Goal: Task Accomplishment & Management: Manage account settings

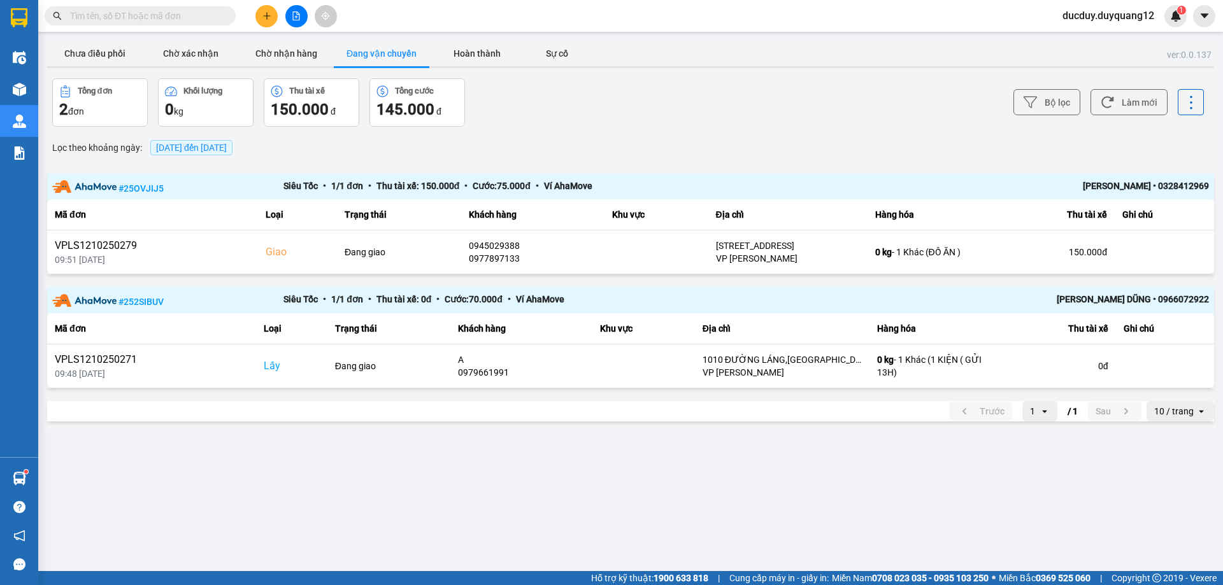
click at [115, 56] on button "Chưa điều phối" at bounding box center [95, 53] width 96 height 25
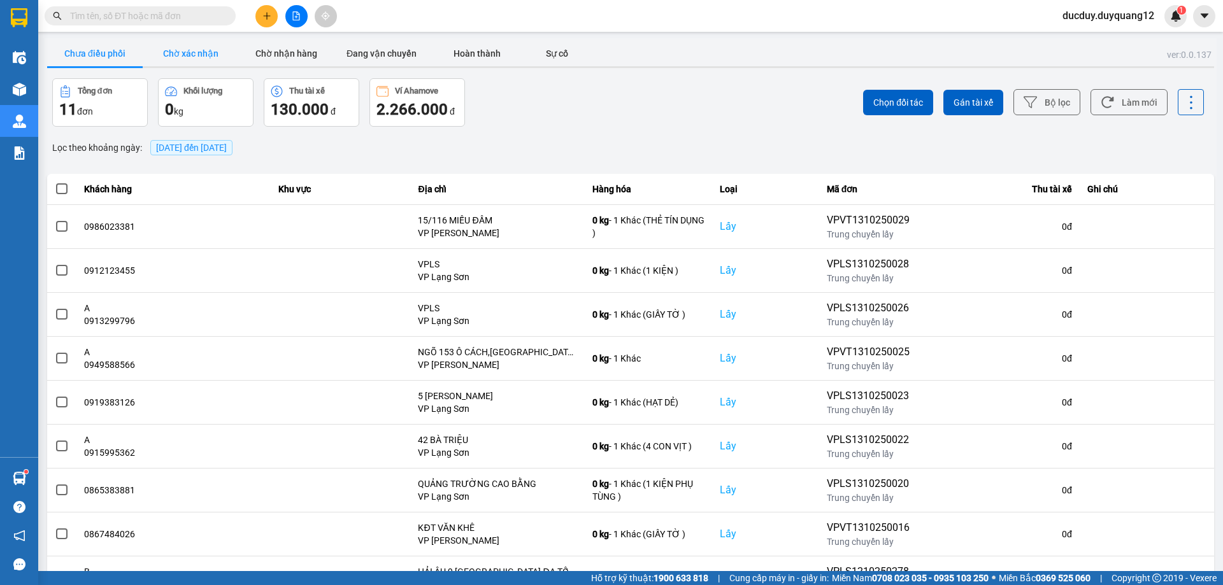
click at [196, 53] on button "Chờ xác nhận" at bounding box center [191, 53] width 96 height 25
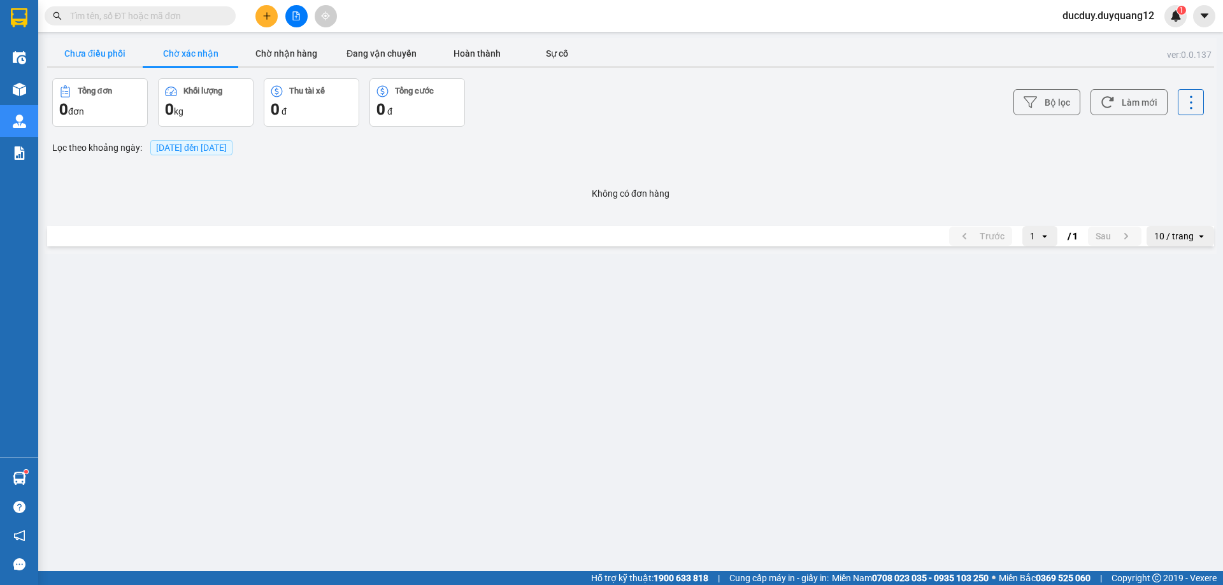
click at [110, 52] on button "Chưa điều phối" at bounding box center [95, 53] width 96 height 25
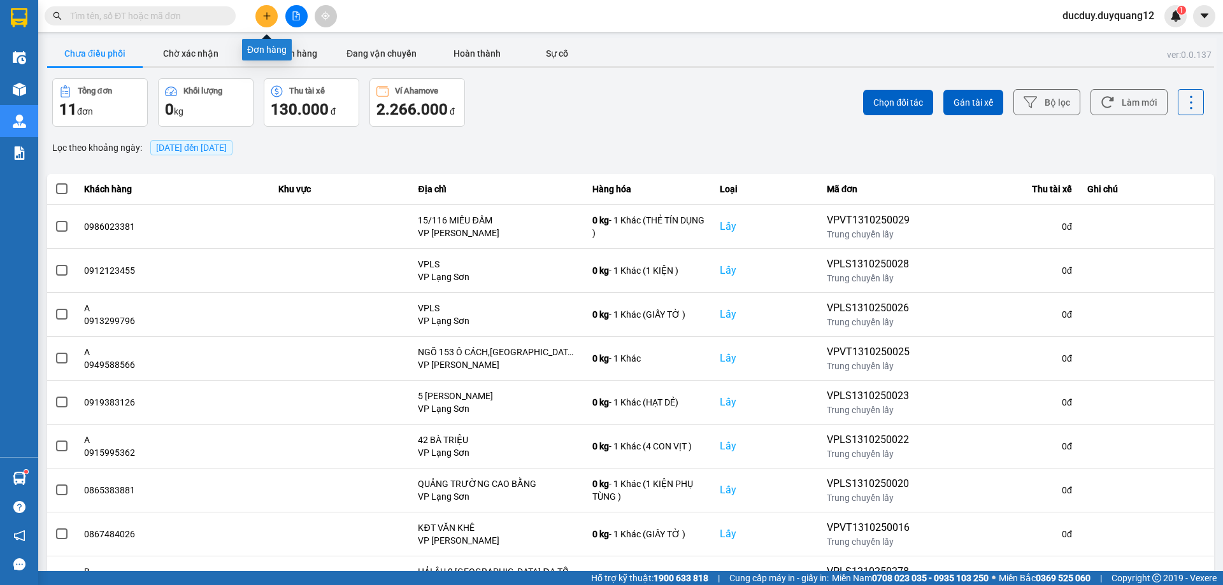
click at [267, 17] on icon "plus" at bounding box center [266, 15] width 1 height 7
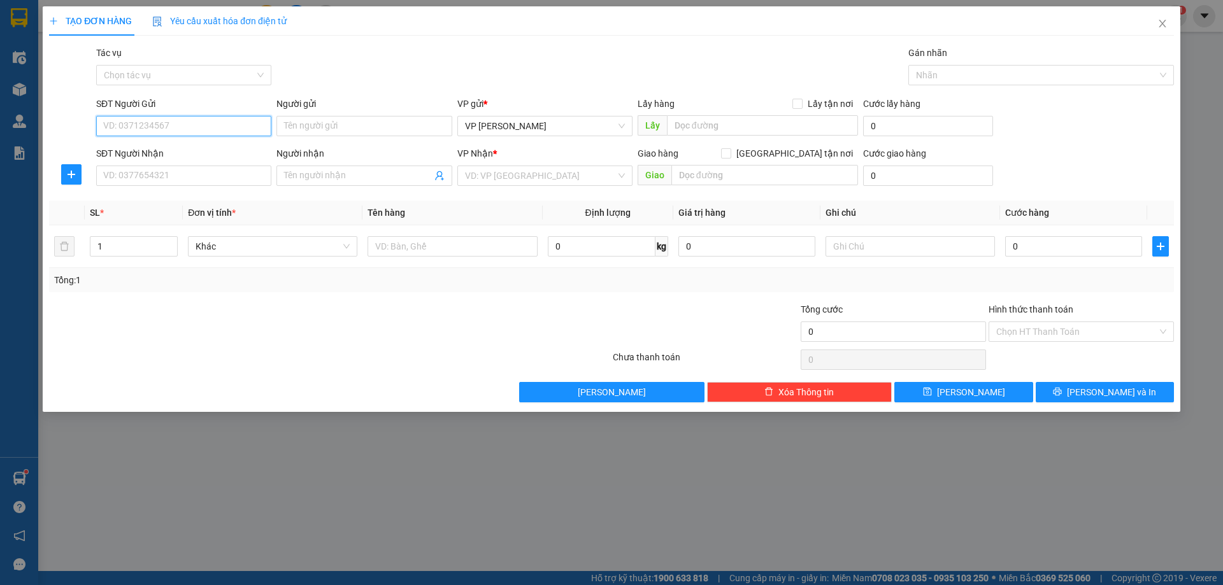
click at [224, 125] on input "SĐT Người Gửi" at bounding box center [183, 126] width 175 height 20
type input "0834552555"
click at [196, 128] on input "0834552555" at bounding box center [183, 126] width 175 height 20
click at [164, 180] on input "SĐT Người Nhận" at bounding box center [183, 176] width 175 height 20
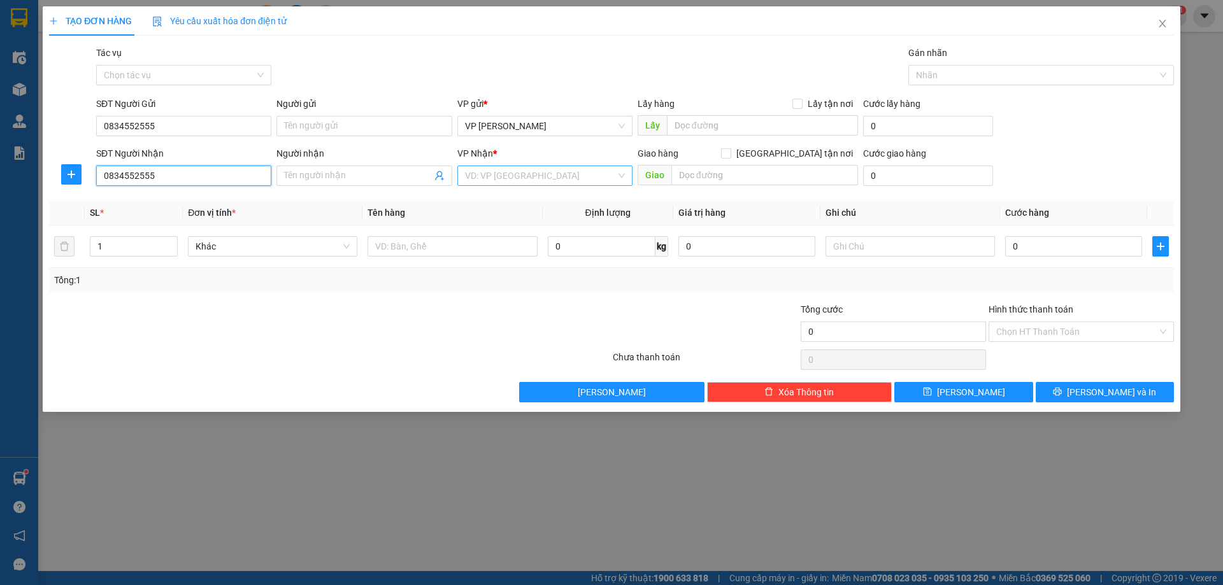
type input "0834552555"
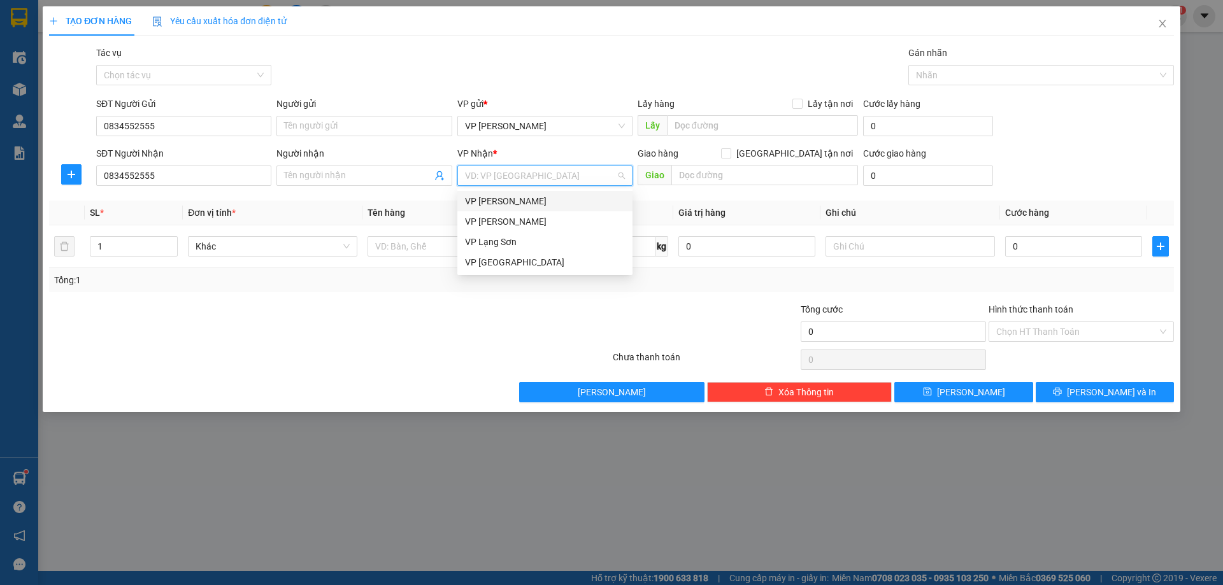
click at [530, 166] on input "search" at bounding box center [540, 175] width 151 height 19
click at [502, 235] on div "VP Lạng Sơn" at bounding box center [545, 242] width 160 height 14
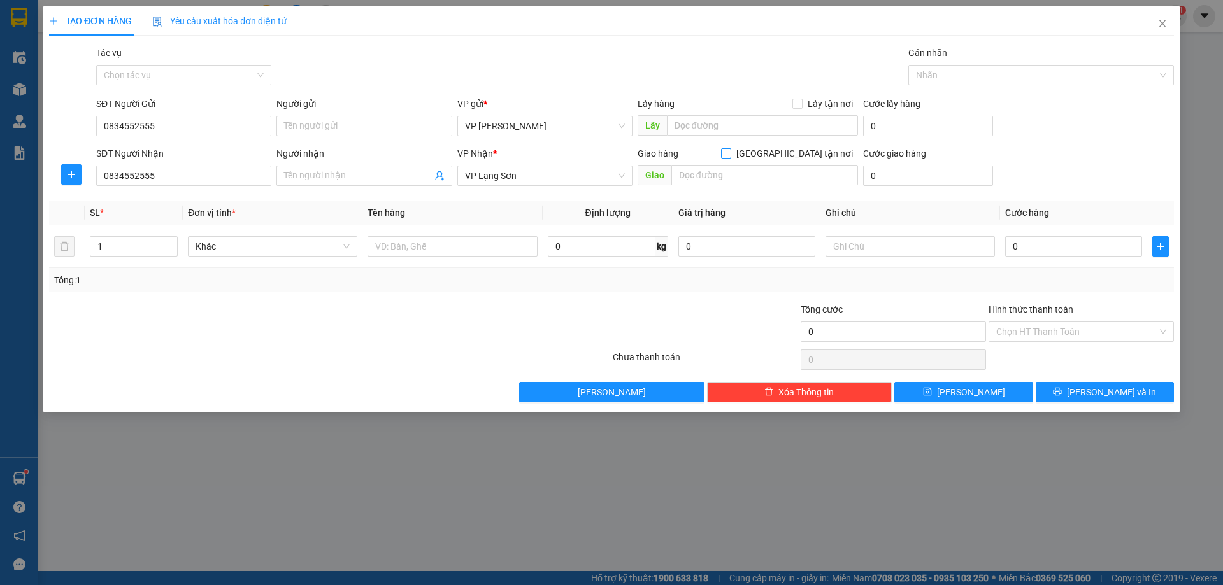
click at [730, 152] on input "[GEOGRAPHIC_DATA] tận nơi" at bounding box center [725, 152] width 9 height 9
checkbox input "true"
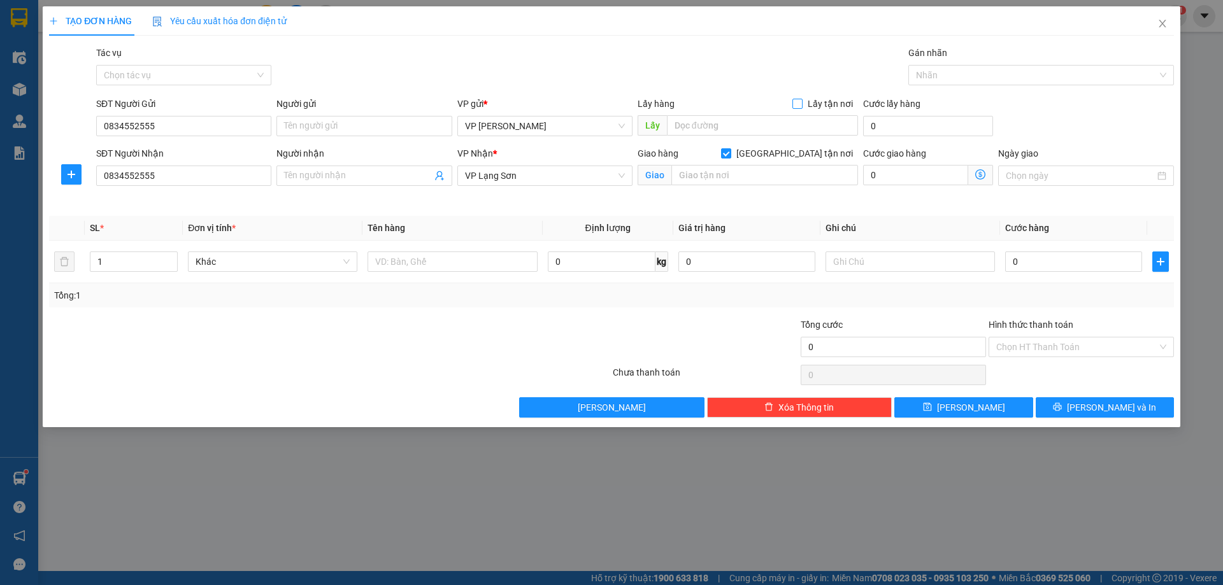
click at [801, 103] on input "Lấy tận nơi" at bounding box center [796, 103] width 9 height 9
checkbox input "true"
click at [715, 125] on input "text" at bounding box center [762, 125] width 191 height 20
type input "vphn"
click at [723, 175] on input "text" at bounding box center [764, 175] width 187 height 20
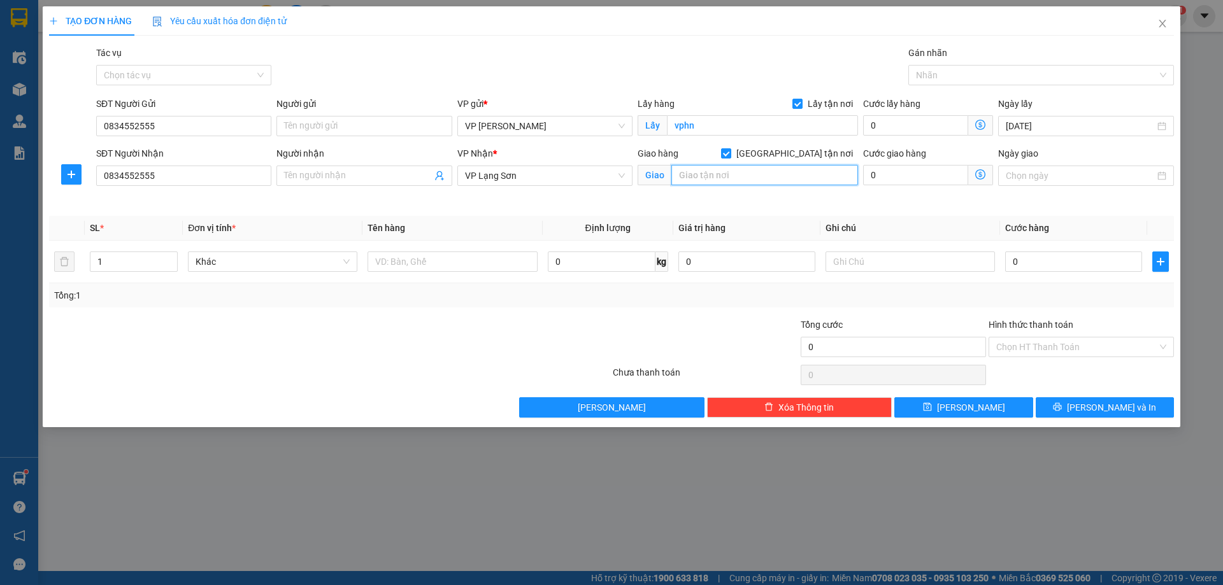
click at [723, 175] on input "text" at bounding box center [764, 175] width 187 height 20
type input "vpls"
click at [1066, 267] on input "0" at bounding box center [1073, 262] width 137 height 20
click at [1068, 261] on input "0" at bounding box center [1073, 262] width 137 height 20
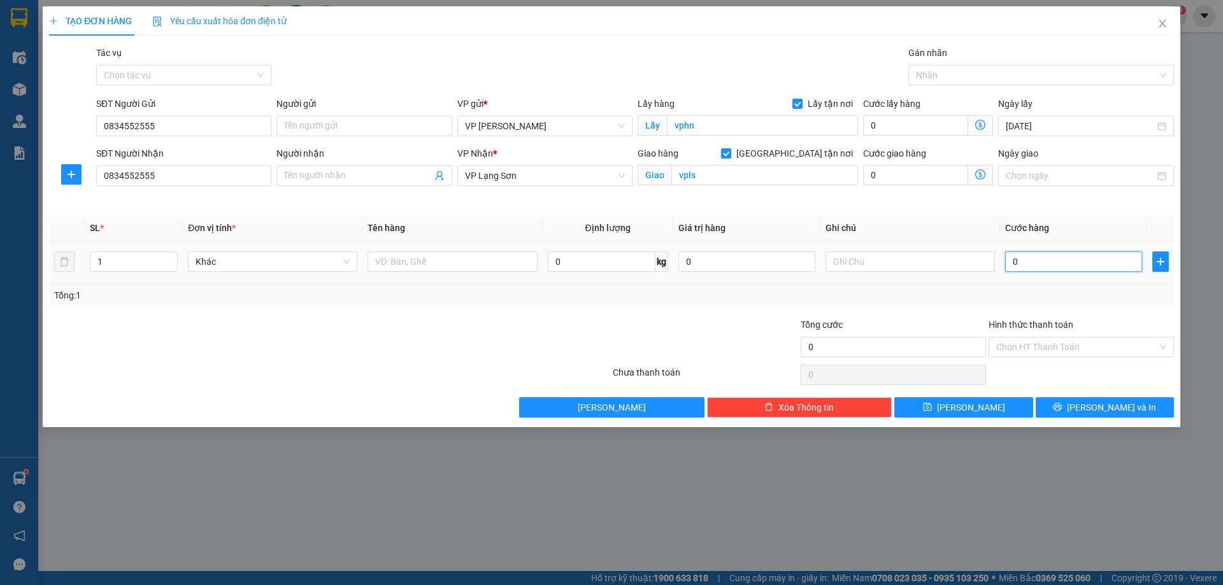
click at [1068, 261] on input "0" at bounding box center [1073, 262] width 137 height 20
type input "5"
type input "55"
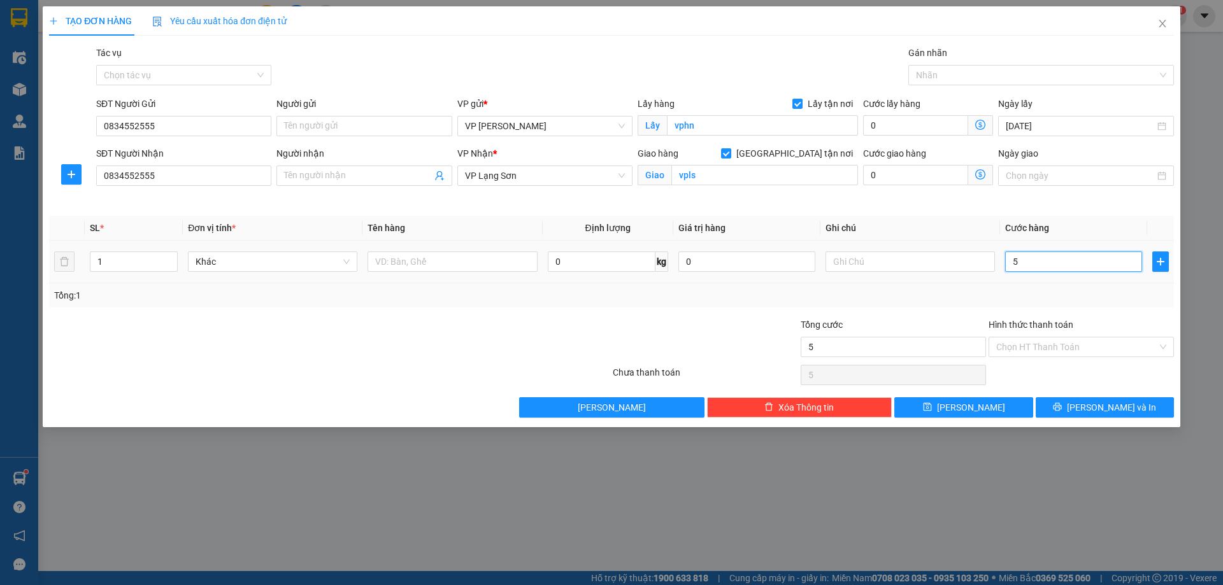
type input "55"
type input "55.000"
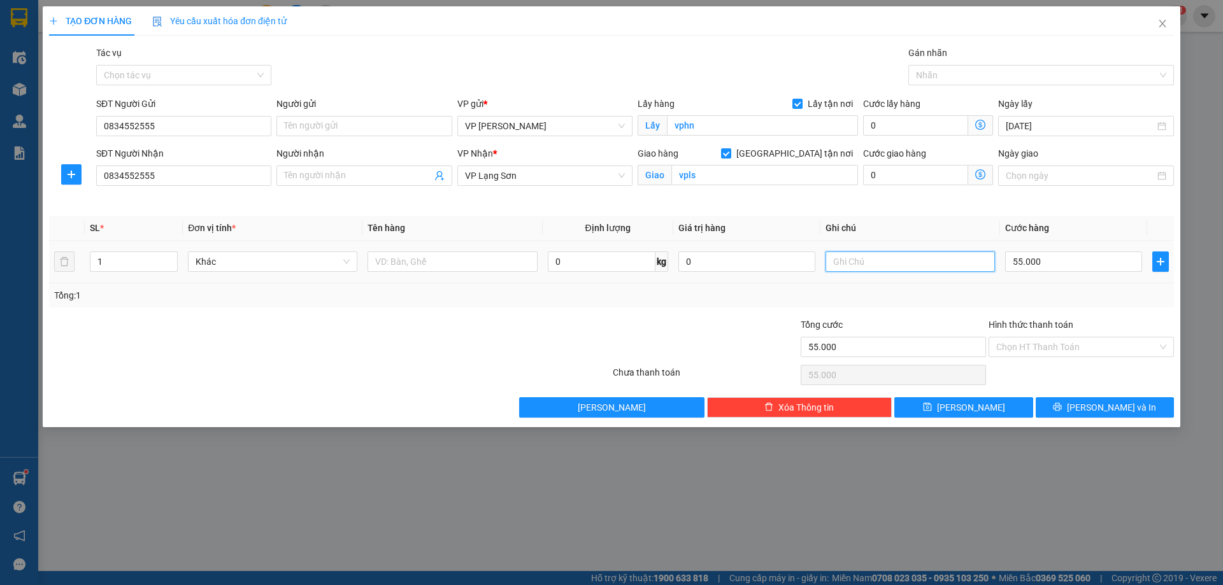
click at [866, 252] on input "text" at bounding box center [909, 262] width 169 height 20
click at [862, 255] on input "text" at bounding box center [909, 262] width 169 height 20
type input "ng nhận tt"
click at [409, 257] on input "text" at bounding box center [451, 262] width 169 height 20
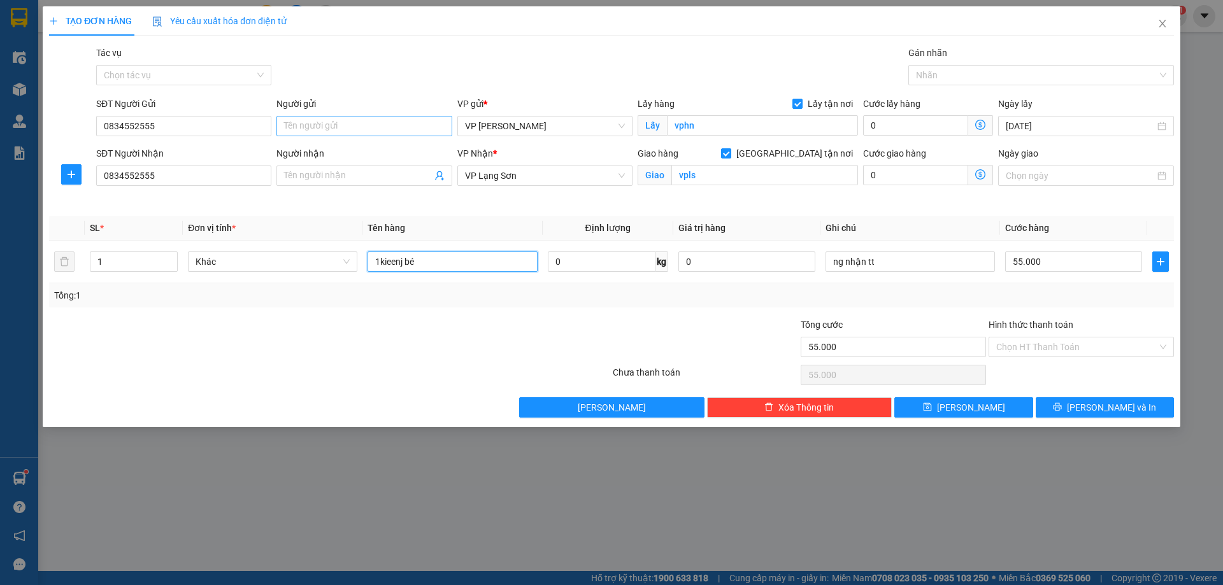
type input "1kieenj bé"
click at [341, 127] on input "Người gửi" at bounding box center [363, 126] width 175 height 20
click at [994, 401] on button "[PERSON_NAME]" at bounding box center [963, 407] width 138 height 20
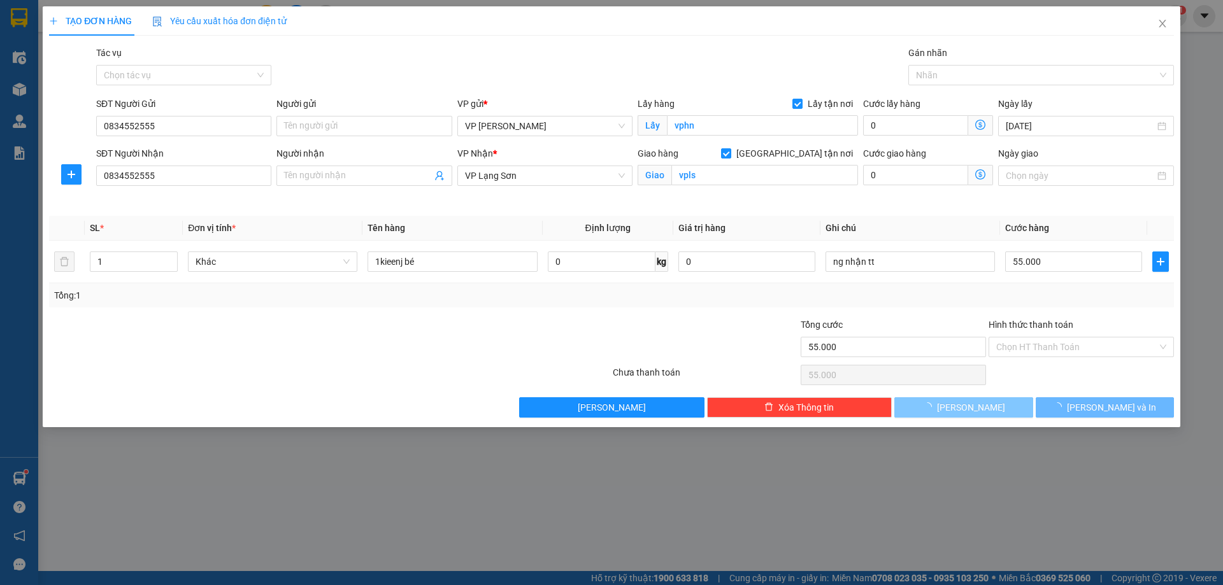
checkbox input "false"
type input "0"
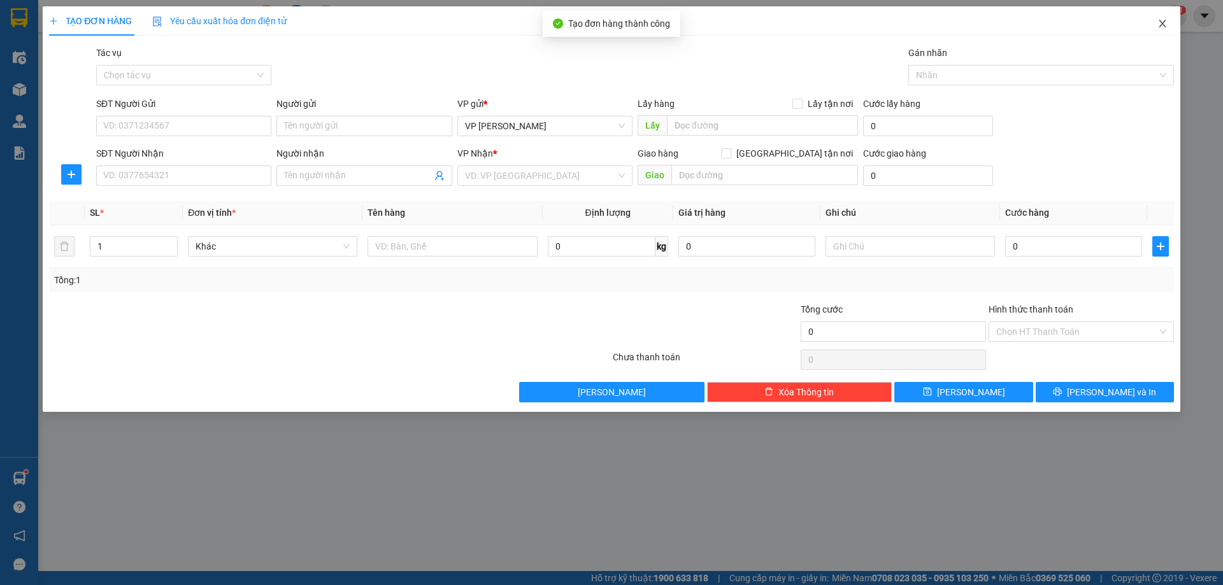
click at [1164, 25] on icon "close" at bounding box center [1162, 23] width 10 height 10
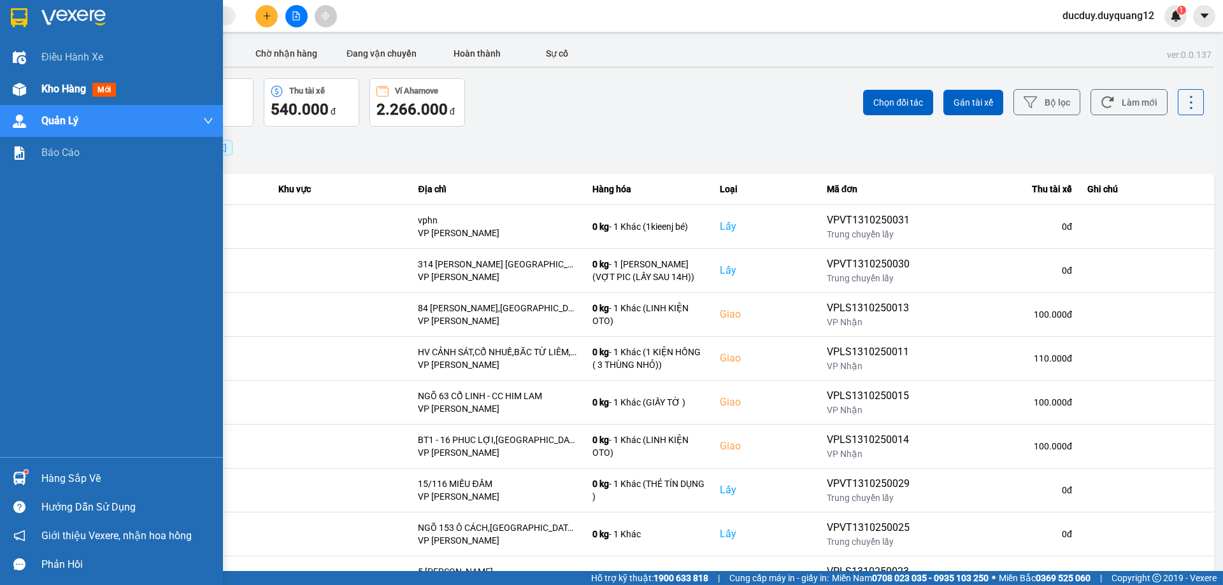
click at [59, 91] on span "Kho hàng" at bounding box center [63, 89] width 45 height 12
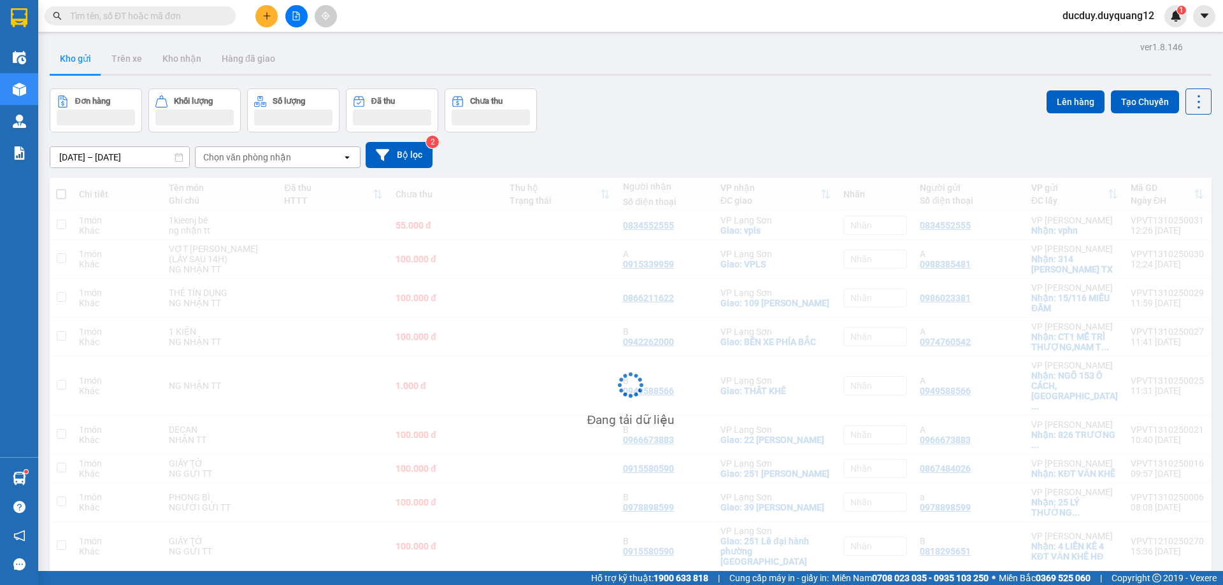
click at [364, 57] on div "Kho gửi Trên xe Kho nhận Hàng đã giao" at bounding box center [631, 60] width 1162 height 34
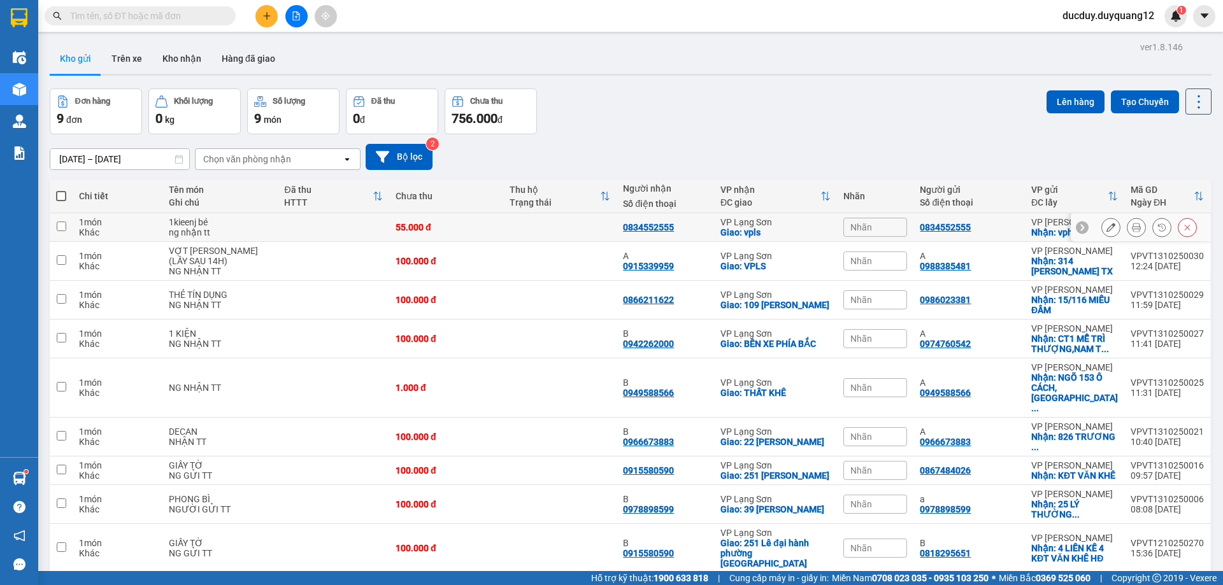
click at [71, 219] on td at bounding box center [61, 227] width 23 height 29
checkbox input "true"
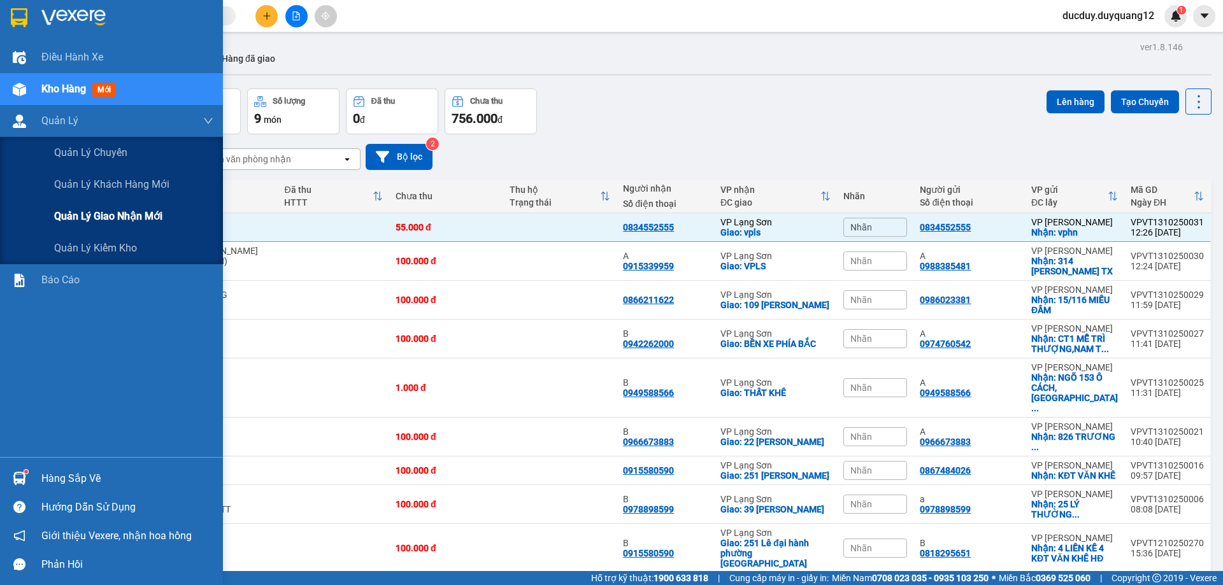
click at [87, 216] on span "Quản lý giao nhận mới" at bounding box center [108, 216] width 108 height 16
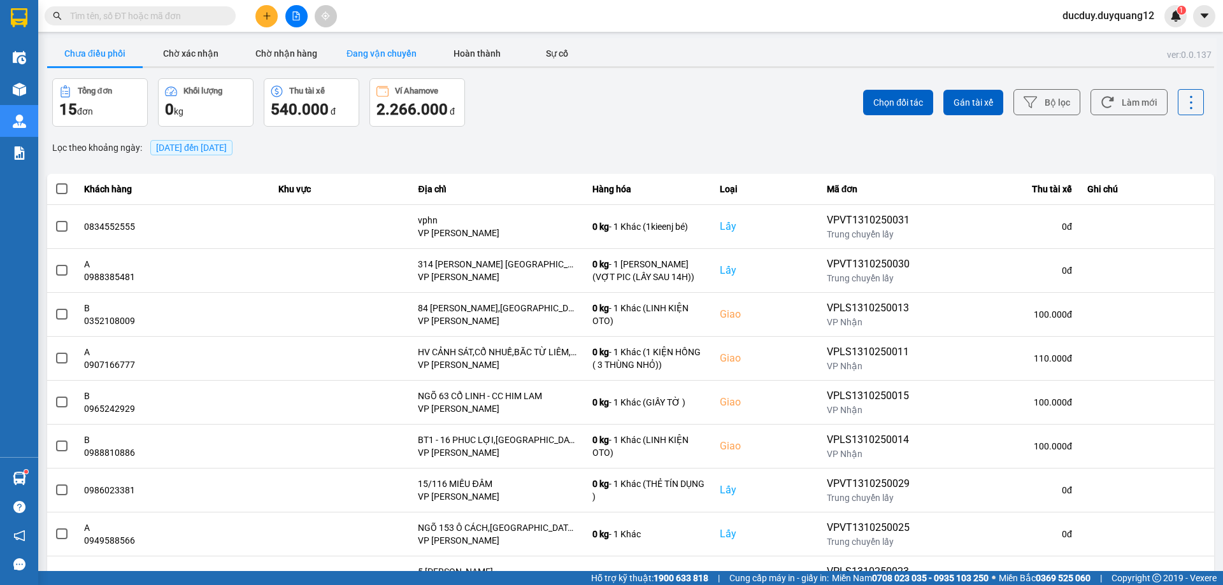
click at [373, 52] on button "Đang vận chuyển" at bounding box center [382, 53] width 96 height 25
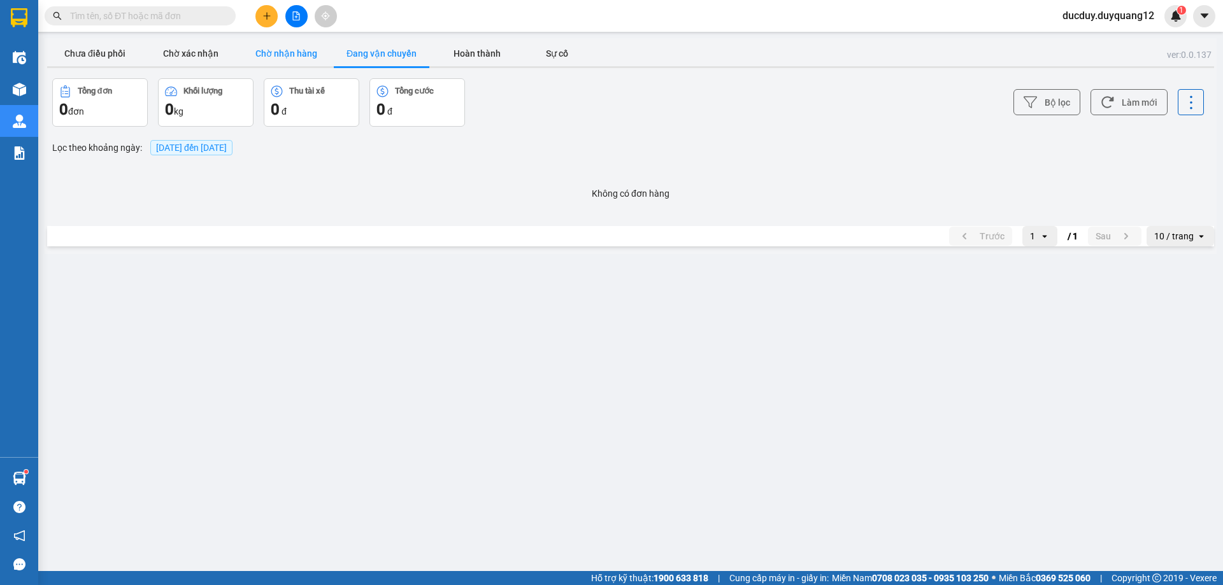
click at [278, 55] on button "Chờ nhận hàng" at bounding box center [286, 53] width 96 height 25
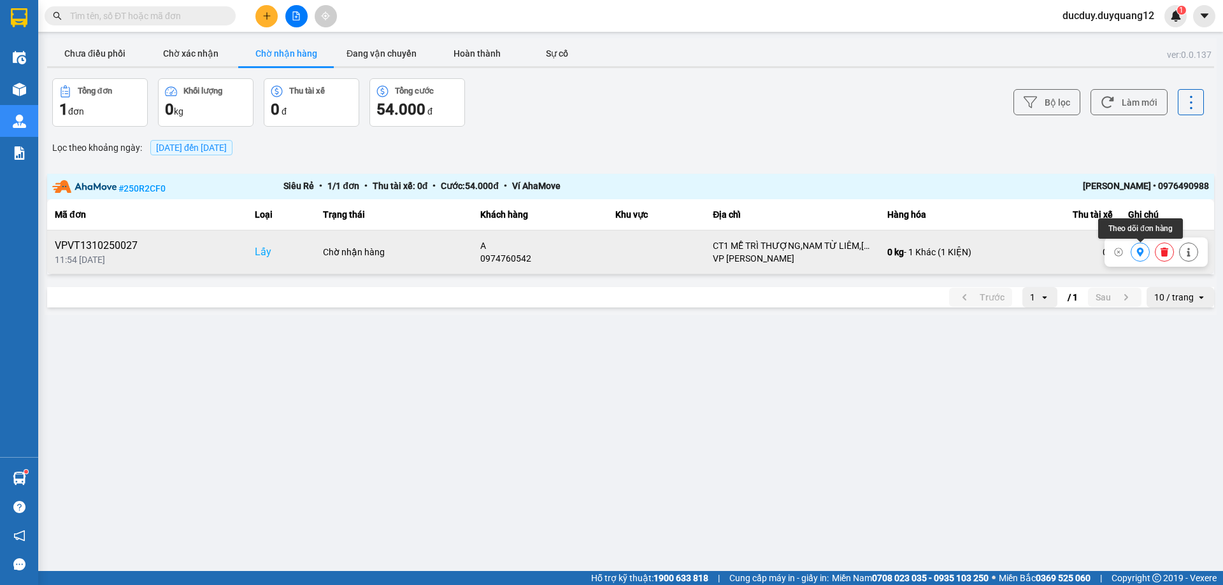
click at [1141, 248] on icon at bounding box center [1140, 252] width 9 height 9
click at [269, 20] on button at bounding box center [266, 16] width 22 height 22
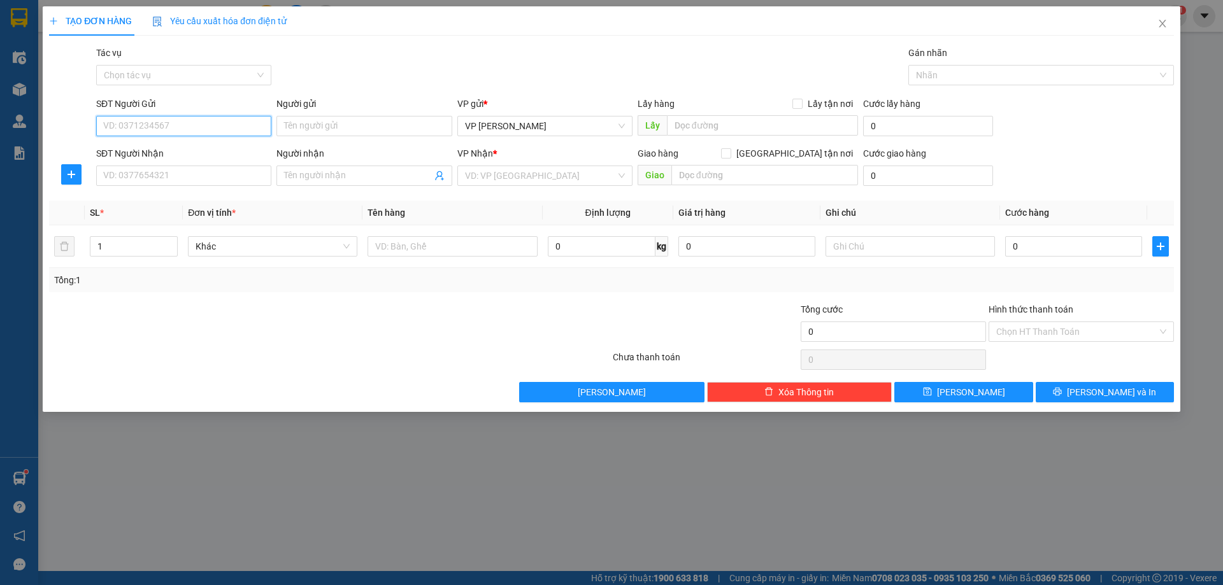
click at [215, 125] on input "SĐT Người Gửi" at bounding box center [183, 126] width 175 height 20
type input "0902252525"
click at [196, 149] on div "0902252525 - A CƯỜNG A TRAI SẾP TUẤN" at bounding box center [189, 152] width 171 height 14
type input "A CƯỜNG A TRAI [PERSON_NAME]"
checkbox input "true"
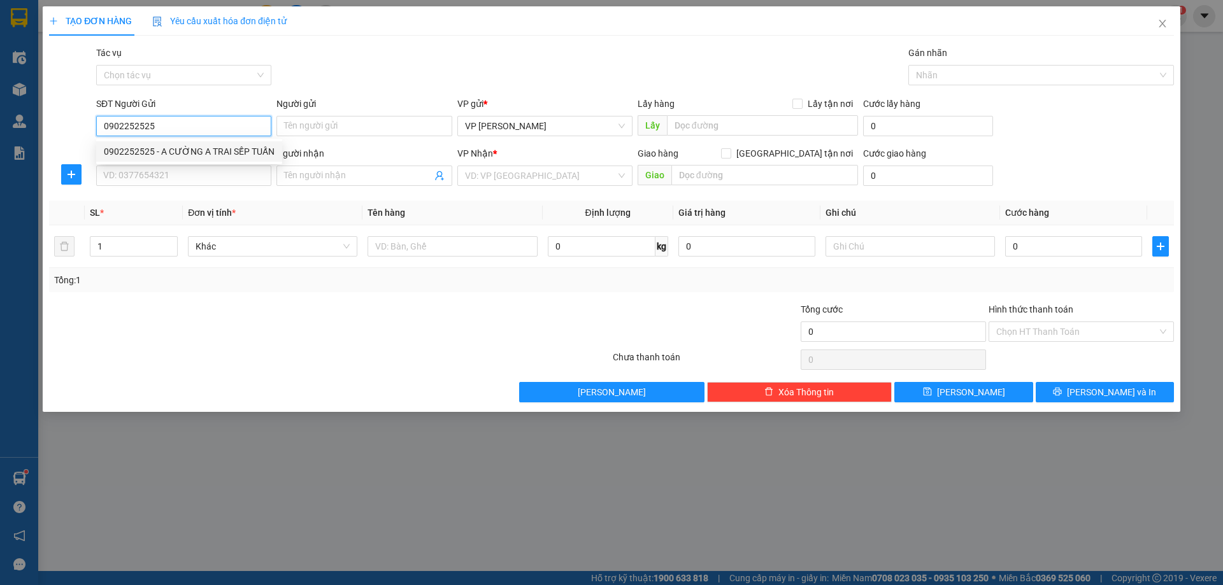
type input "VPHN"
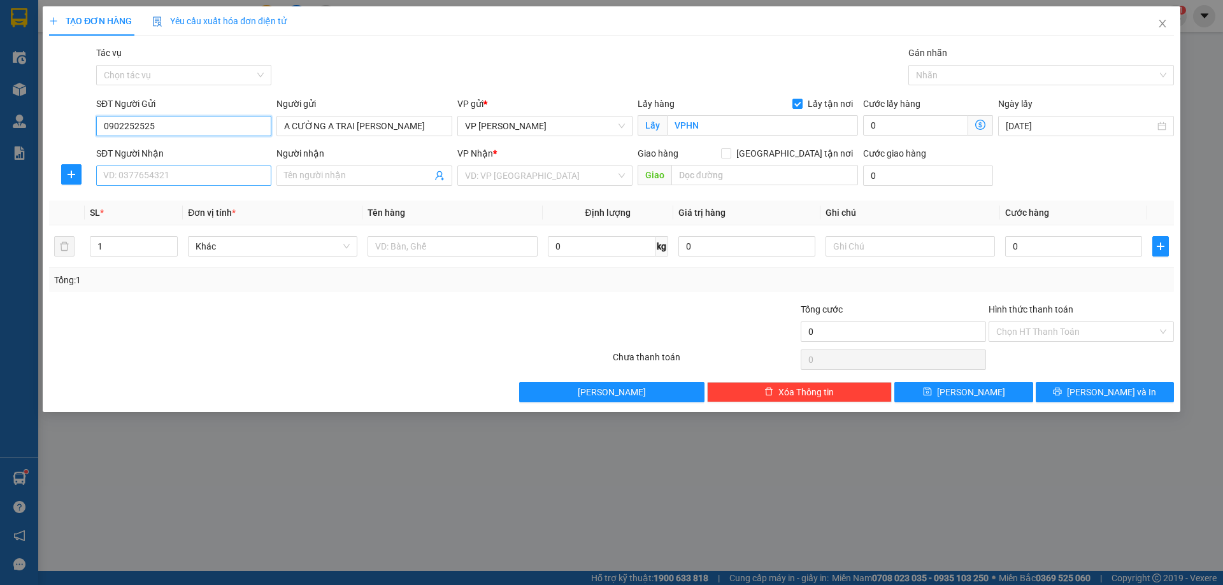
type input "0902252525"
click at [182, 176] on input "SĐT Người Nhận" at bounding box center [183, 176] width 175 height 20
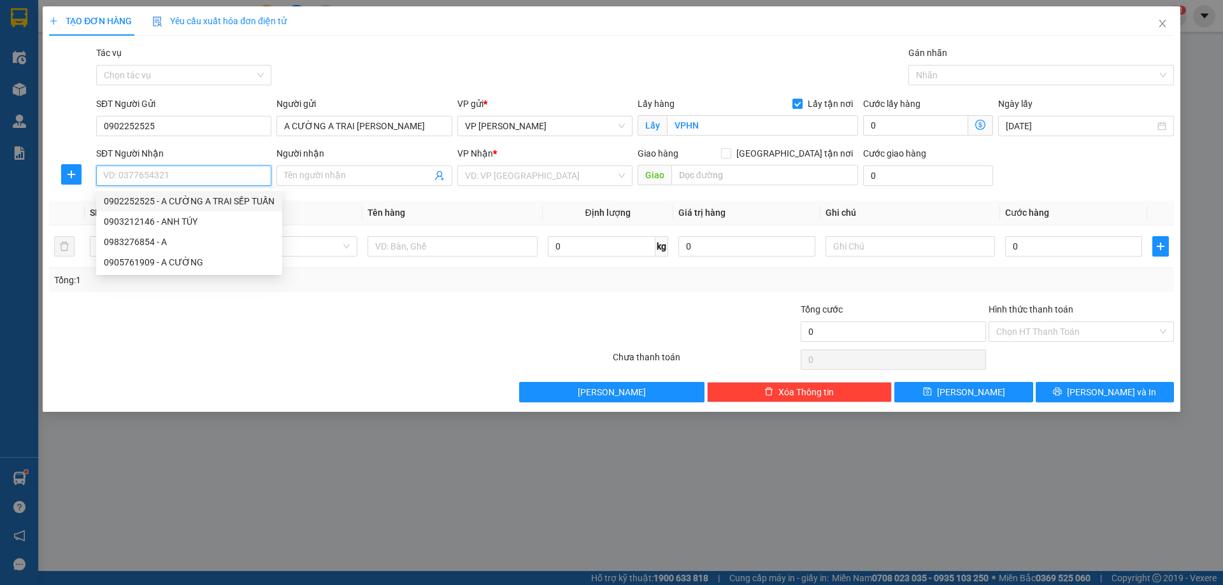
click at [185, 201] on div "0902252525 - A CƯỜNG A TRAI SẾP TUẤN" at bounding box center [189, 201] width 171 height 14
type input "0902252525"
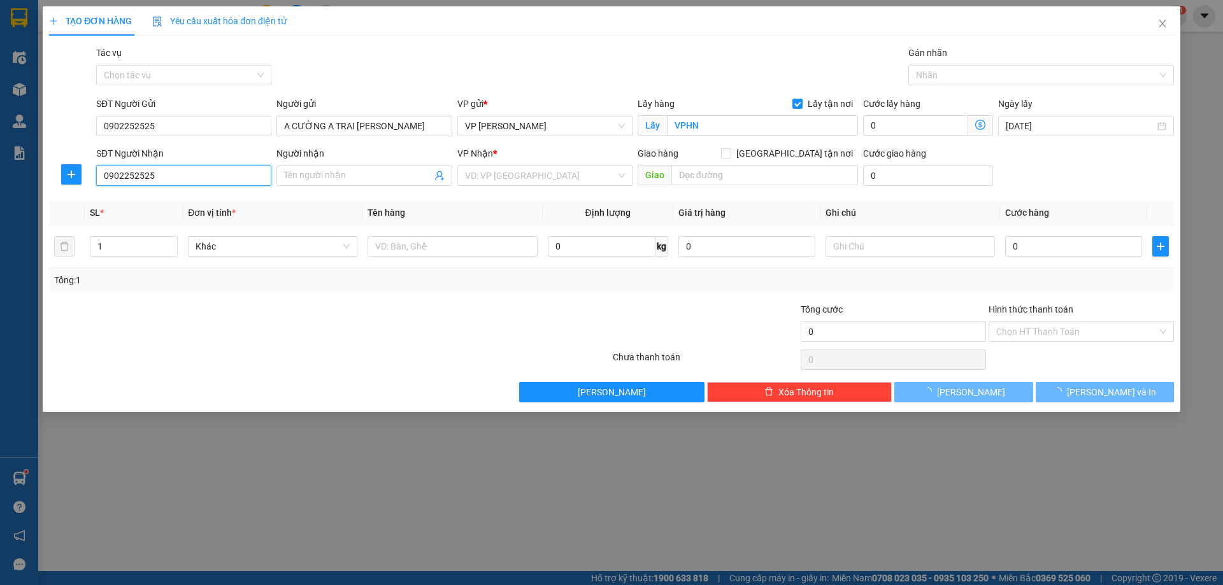
type input "A CƯỜNG A TRAI [PERSON_NAME]"
checkbox input "true"
type input "VPLS"
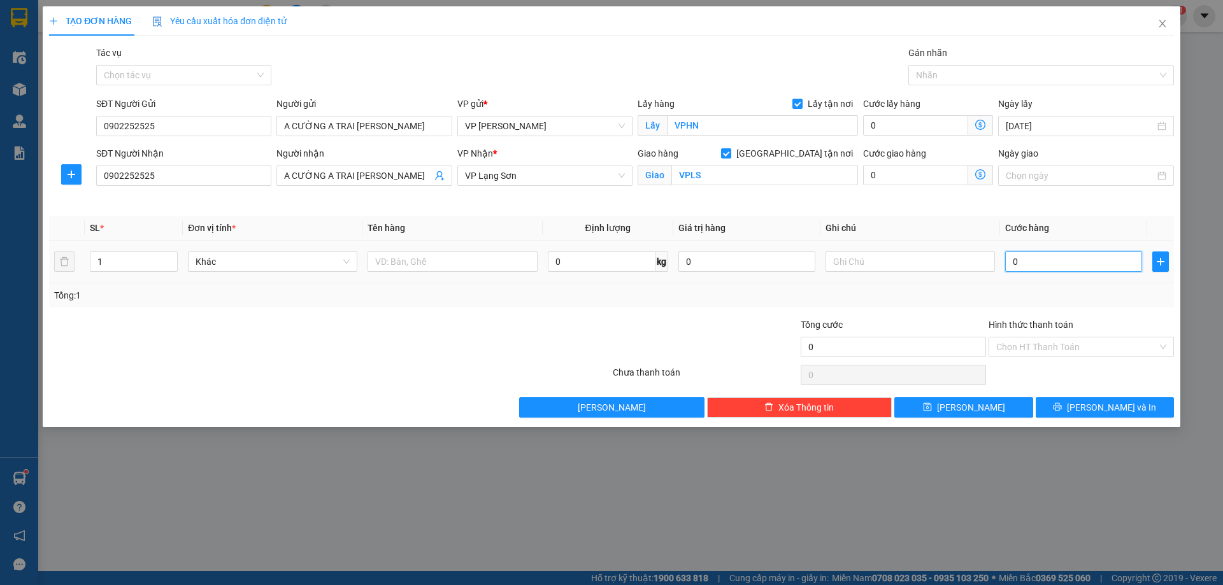
click at [1067, 255] on input "0" at bounding box center [1073, 262] width 137 height 20
click at [1057, 259] on input "0" at bounding box center [1073, 262] width 137 height 20
click at [771, 177] on input "VPLS" at bounding box center [764, 175] width 187 height 20
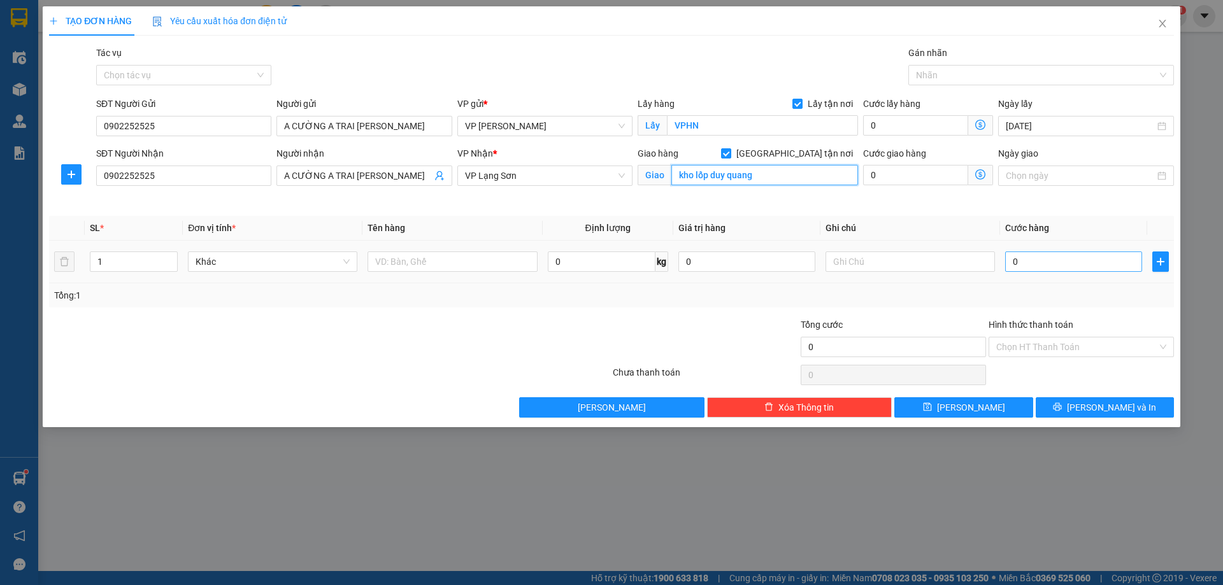
type input "kho lốp duy quang"
click at [1064, 260] on input "0" at bounding box center [1073, 262] width 137 height 20
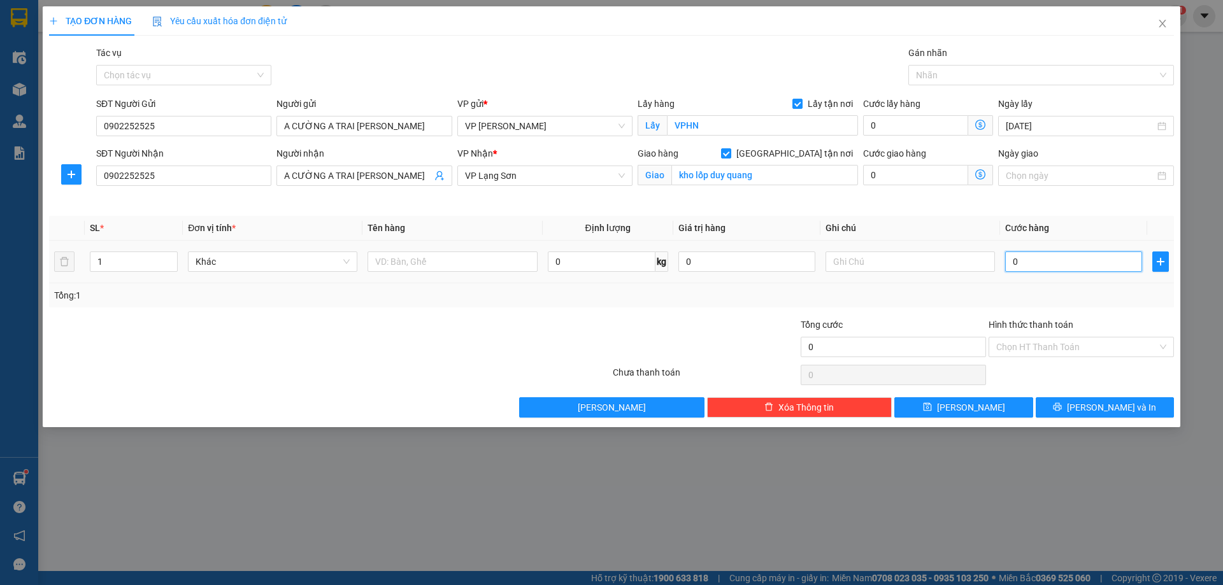
click at [1064, 260] on input "0" at bounding box center [1073, 262] width 137 height 20
type input "1"
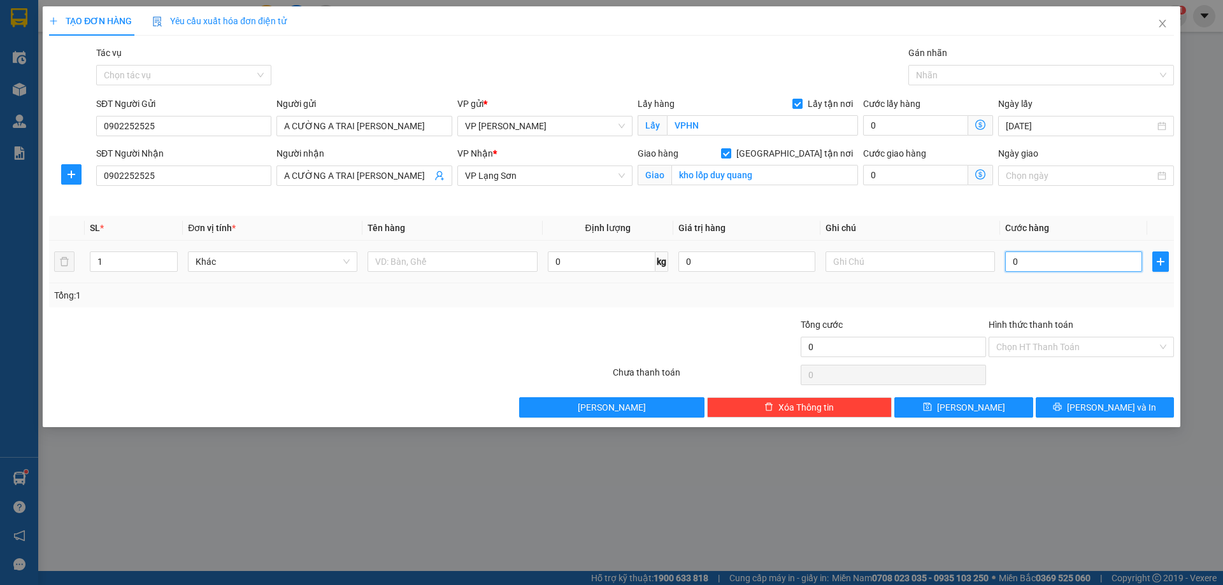
type input "1"
type input "1.000"
click at [901, 260] on input "text" at bounding box center [909, 262] width 169 height 20
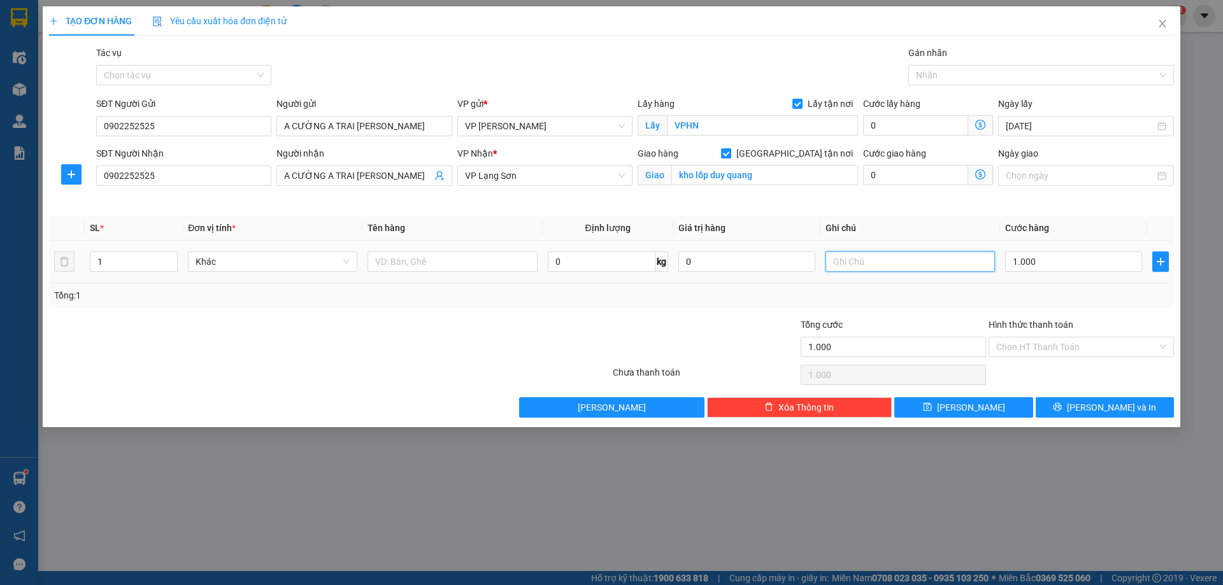
click at [901, 260] on input "text" at bounding box center [909, 262] width 169 height 20
type input "k thu cước"
click at [469, 263] on input "text" at bounding box center [451, 262] width 169 height 20
type input "ac quy"
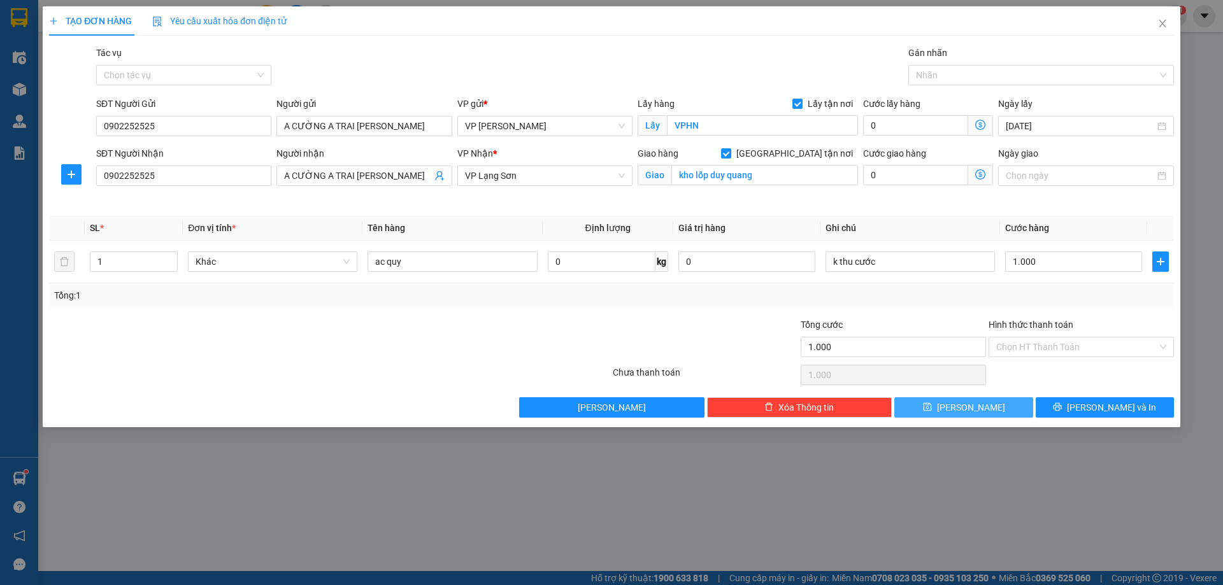
click at [977, 412] on span "[PERSON_NAME]" at bounding box center [971, 408] width 68 height 14
checkbox input "false"
type input "0"
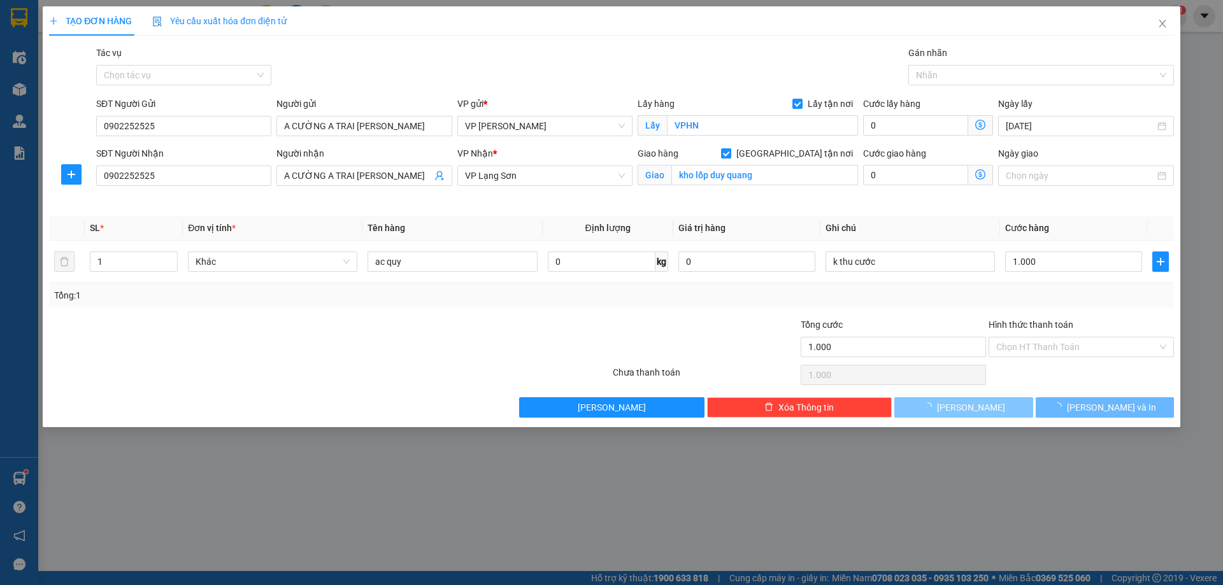
type input "0"
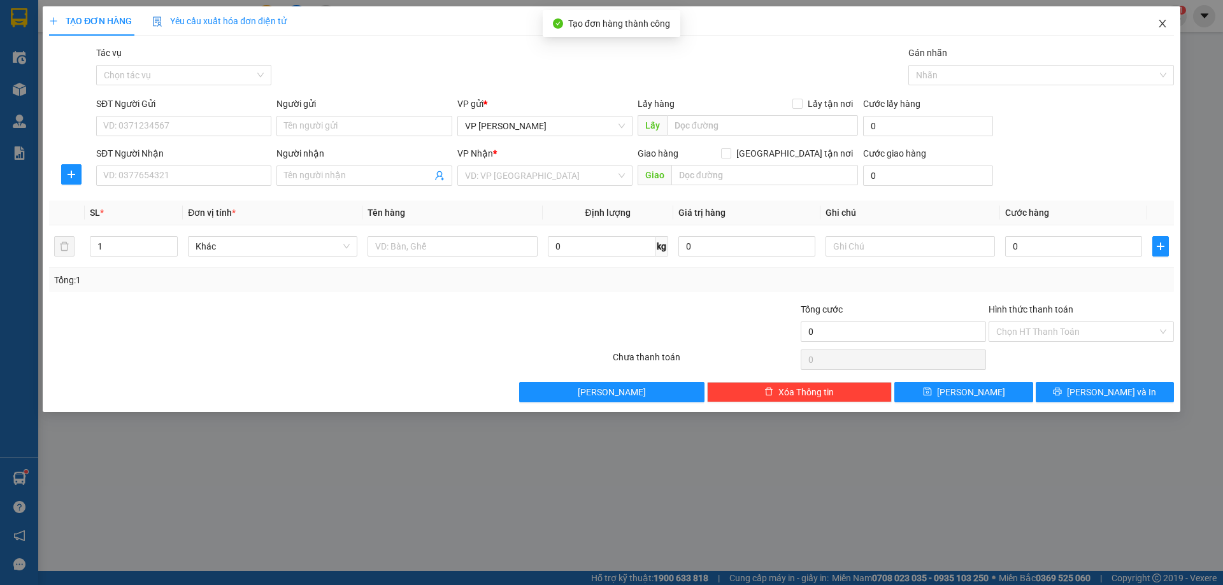
click at [1164, 21] on icon "close" at bounding box center [1162, 23] width 10 height 10
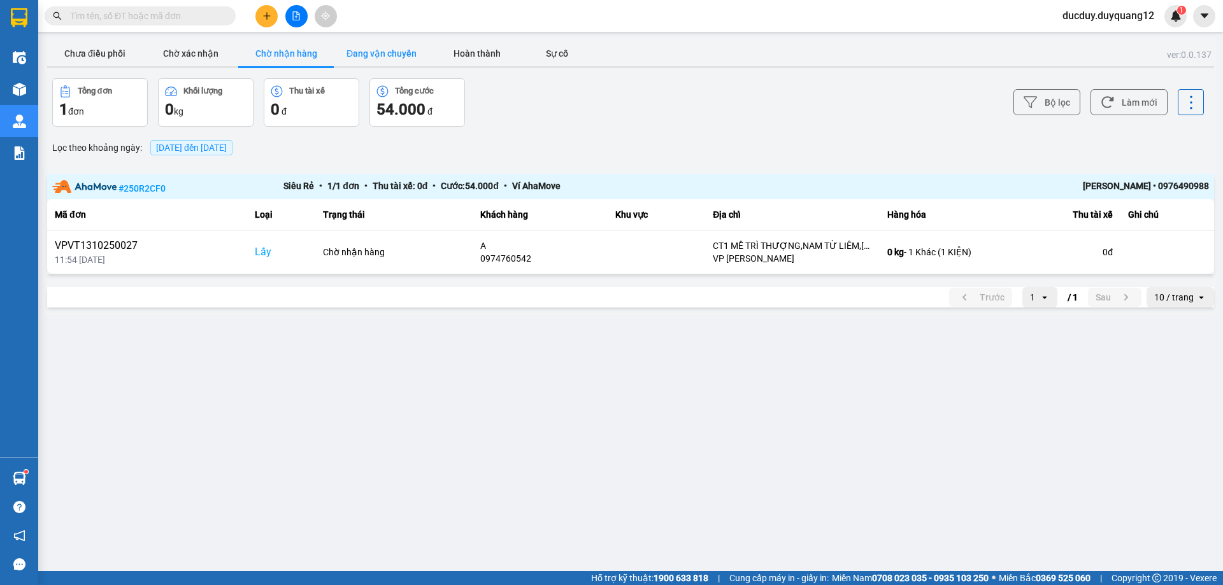
click at [362, 50] on button "Đang vận chuyển" at bounding box center [382, 53] width 96 height 25
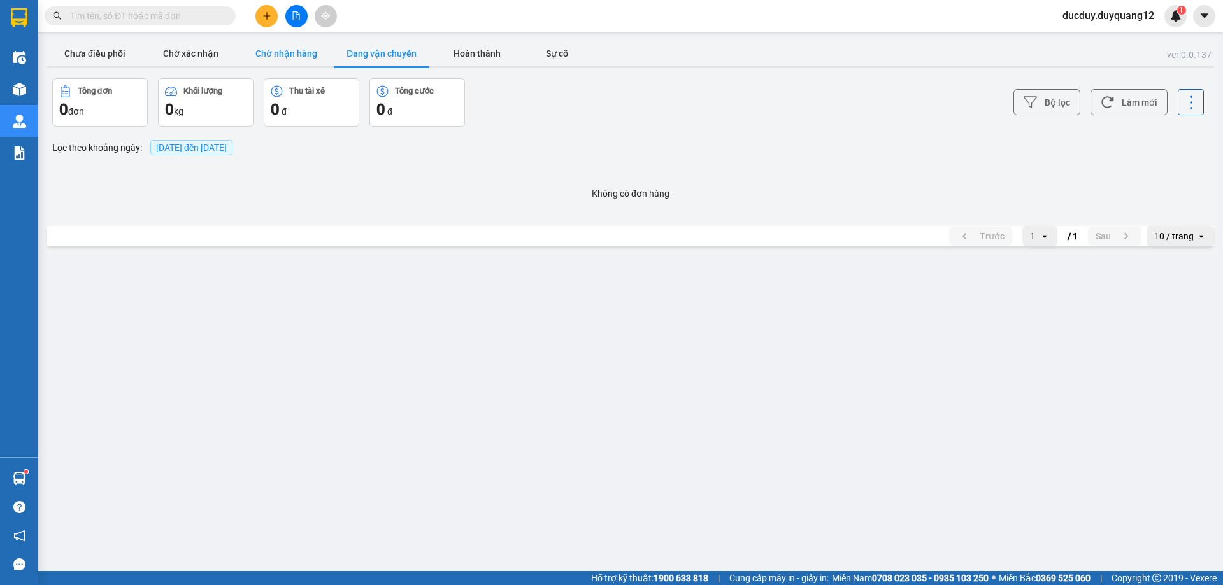
click at [252, 52] on button "Chờ nhận hàng" at bounding box center [286, 53] width 96 height 25
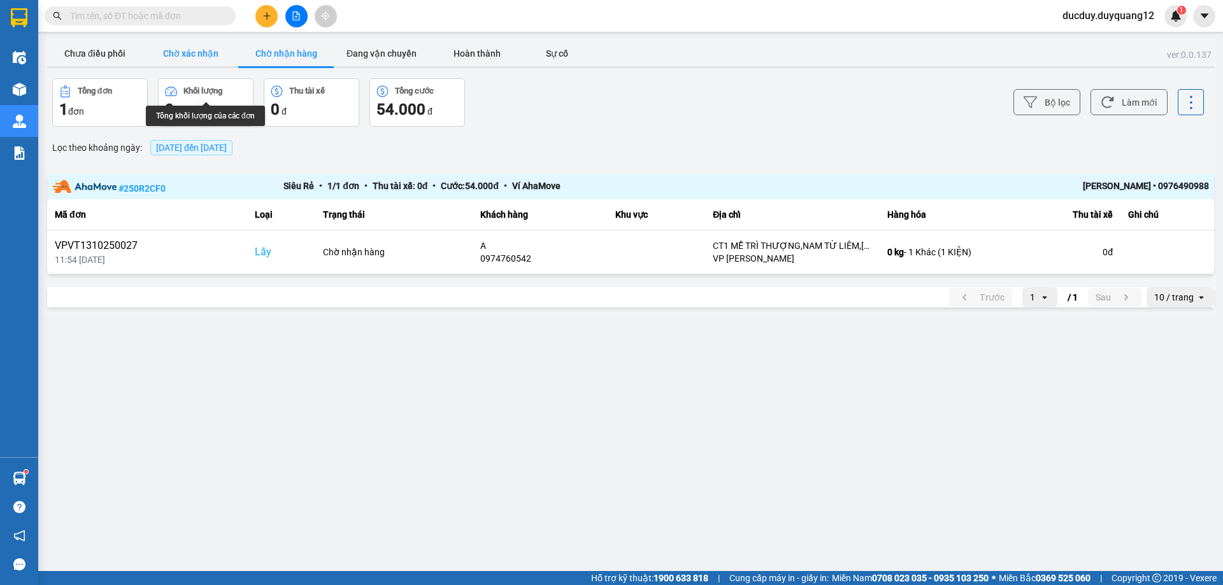
click at [181, 52] on button "Chờ xác nhận" at bounding box center [191, 53] width 96 height 25
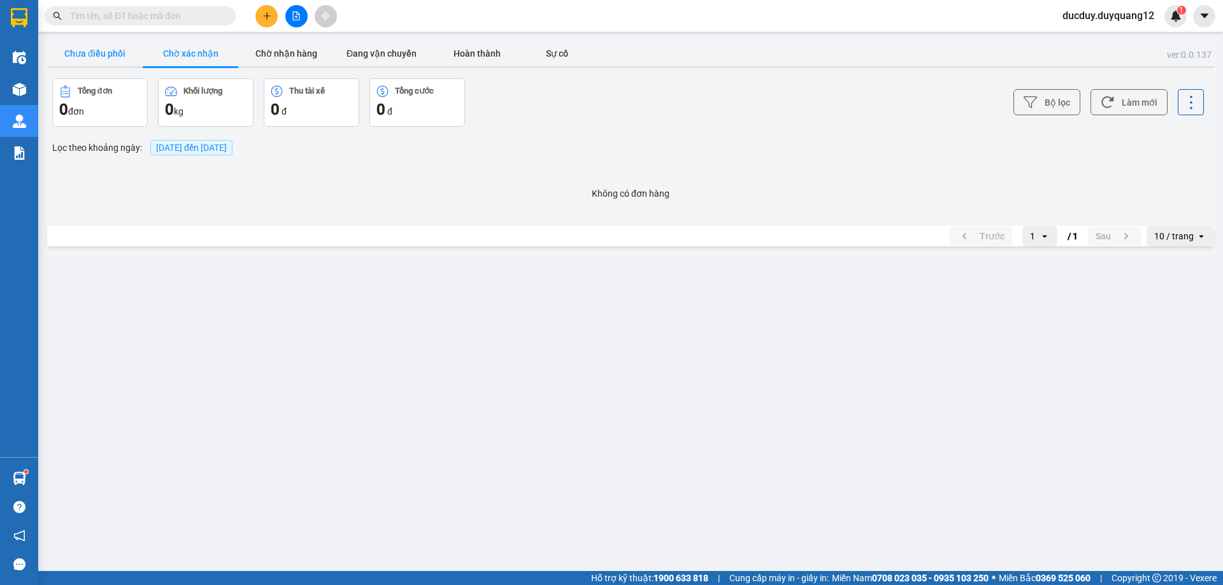
click at [96, 47] on button "Chưa điều phối" at bounding box center [95, 53] width 96 height 25
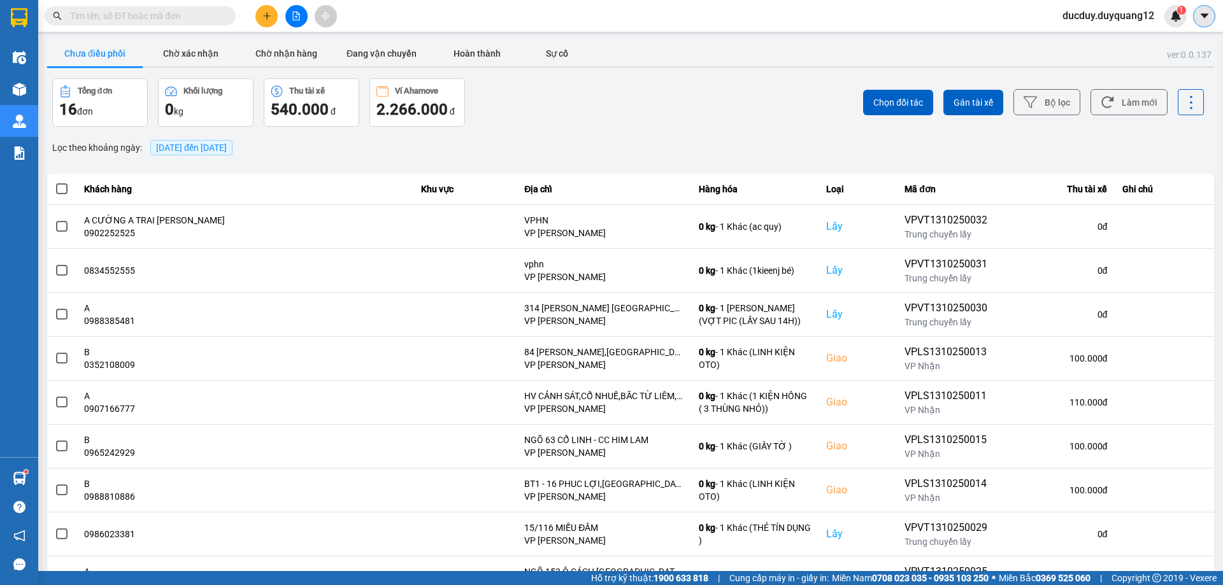
click at [1197, 11] on button at bounding box center [1204, 16] width 22 height 22
click at [1138, 38] on div "Cấu hình nhà xe" at bounding box center [1160, 48] width 96 height 24
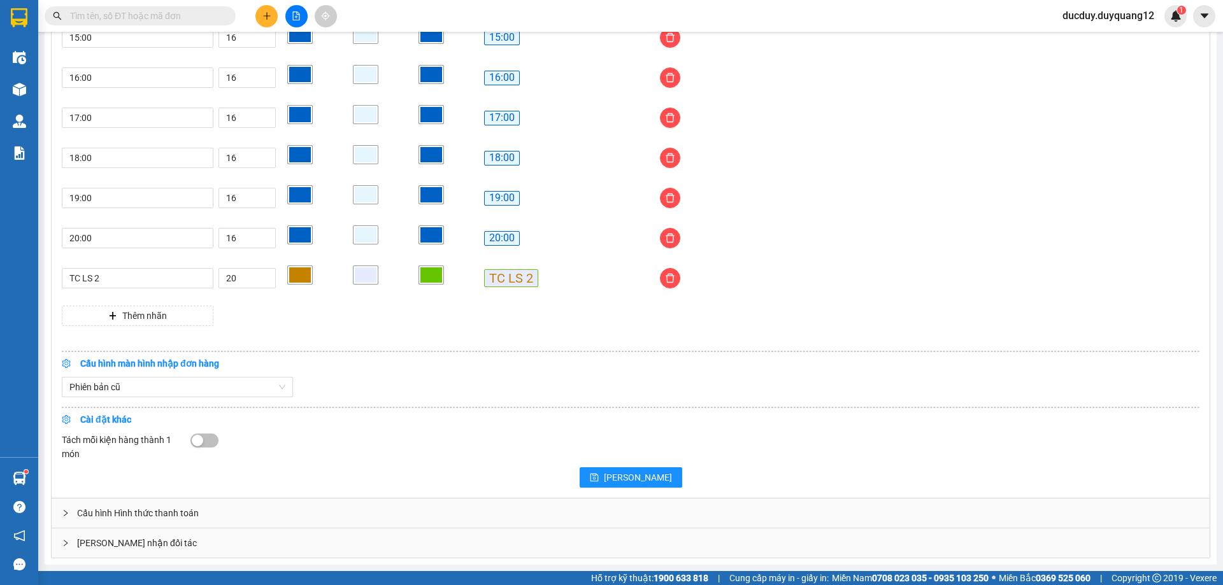
click at [196, 539] on div "[PERSON_NAME] nhận đối tác" at bounding box center [631, 543] width 1158 height 29
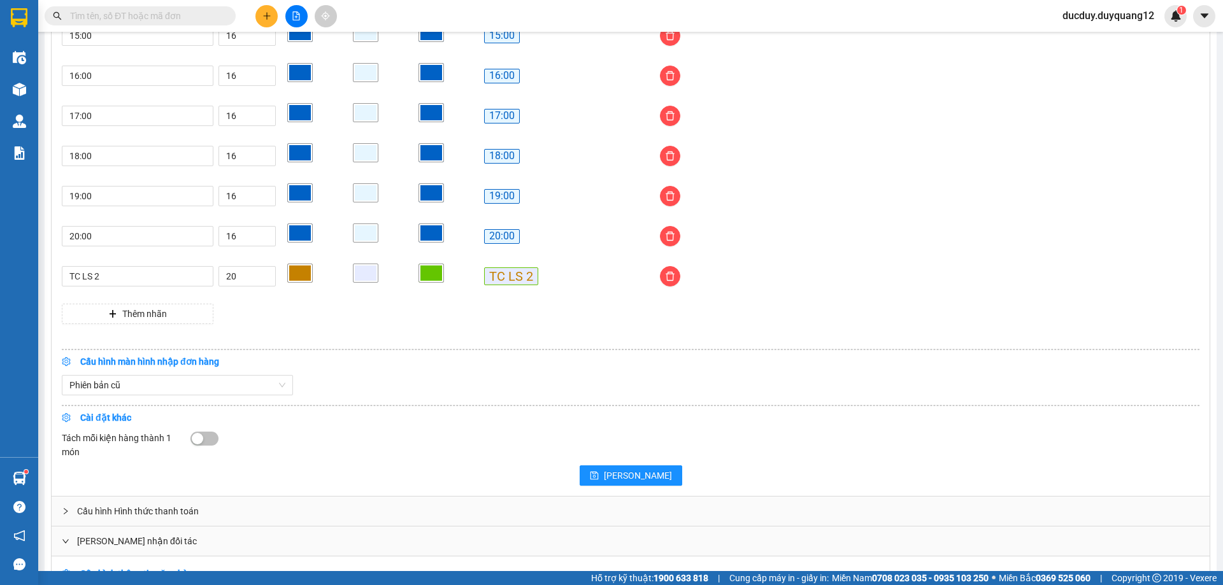
scroll to position [1246, 0]
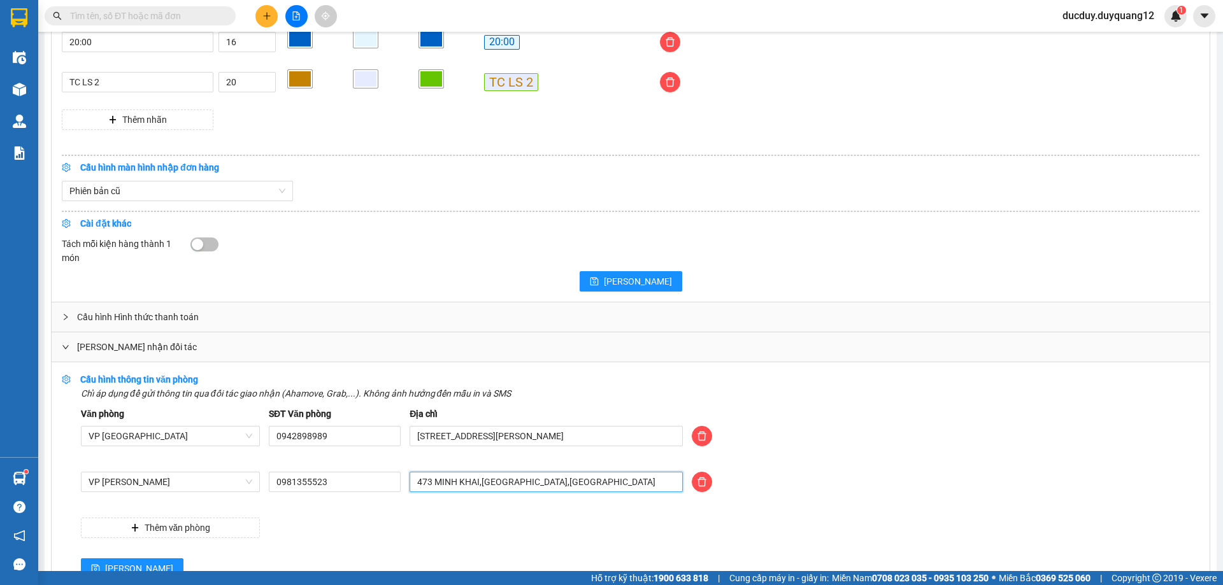
drag, startPoint x: 598, startPoint y: 482, endPoint x: 362, endPoint y: 499, distance: 236.2
click at [362, 499] on div "VP [PERSON_NAME] 0981355523 473 [GEOGRAPHIC_DATA],[GEOGRAPHIC_DATA],[GEOGRAPHIC…" at bounding box center [639, 490] width 1127 height 36
type input "ngõ 1 xuân đỉnh,bắc từ [GEOGRAPHIC_DATA],[GEOGRAPHIC_DATA]"
click at [349, 492] on input "0981355523" at bounding box center [335, 482] width 132 height 20
type input "0"
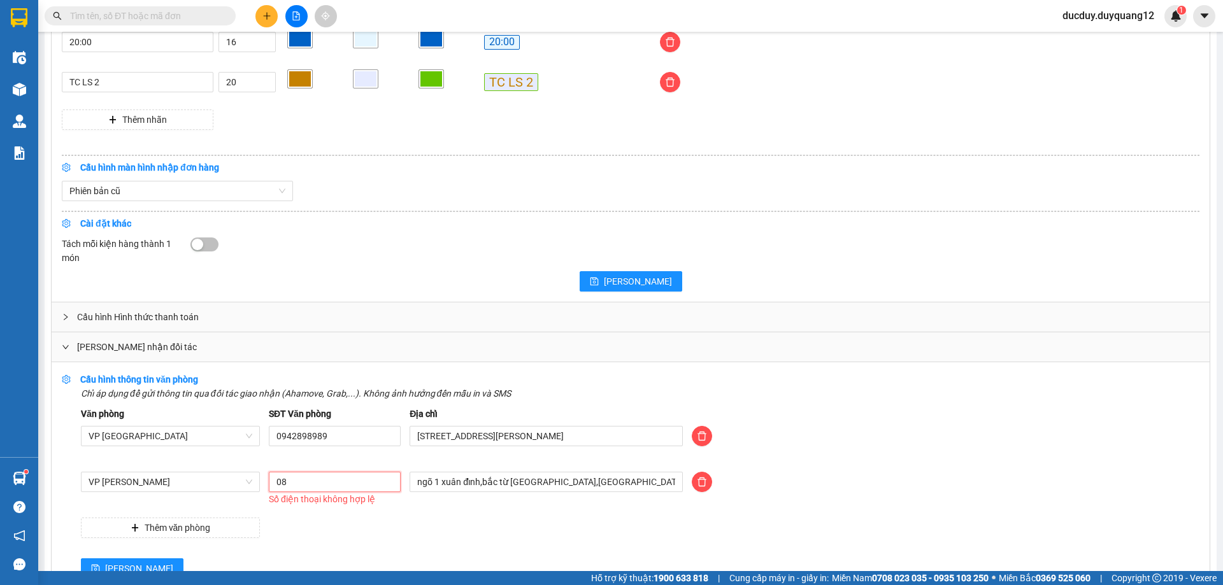
type input "0"
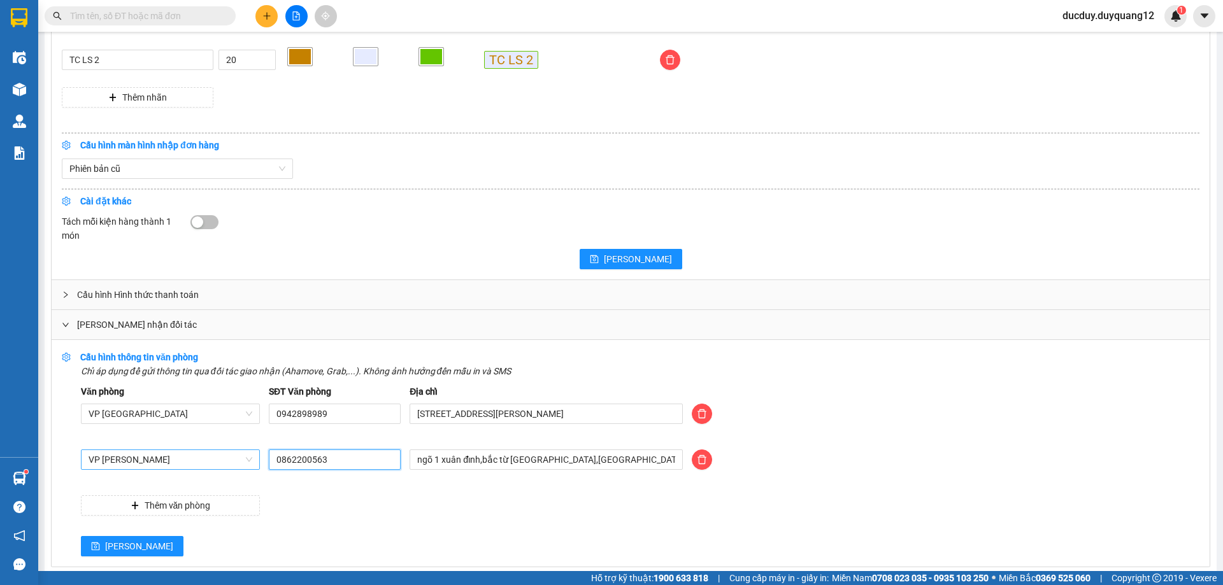
scroll to position [1280, 0]
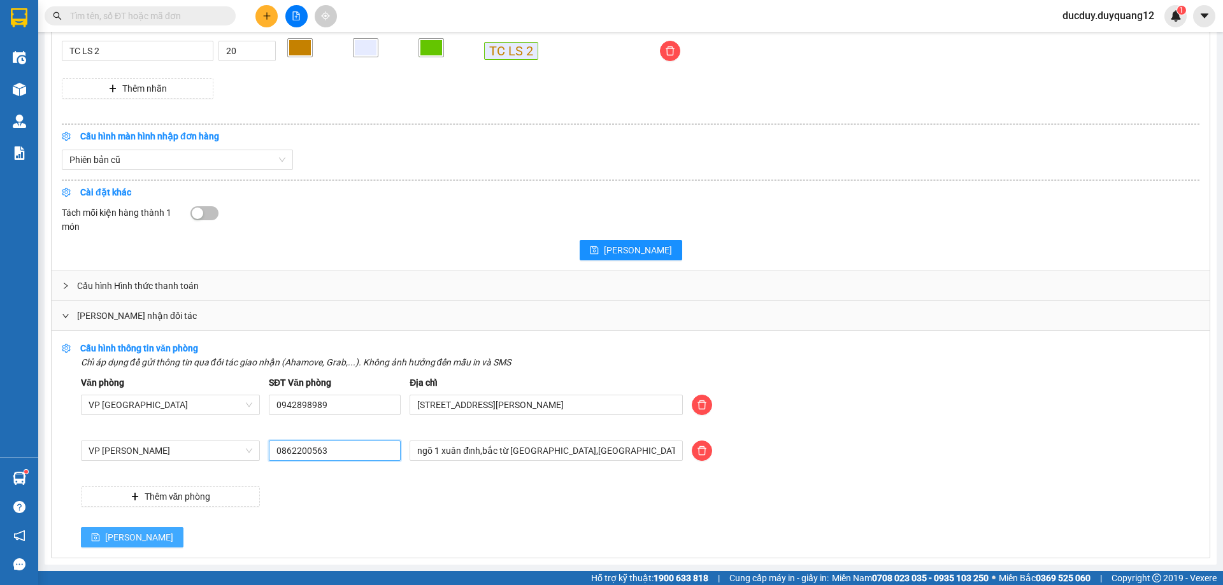
type input "0862200563"
click at [104, 533] on button "[PERSON_NAME]" at bounding box center [132, 537] width 103 height 20
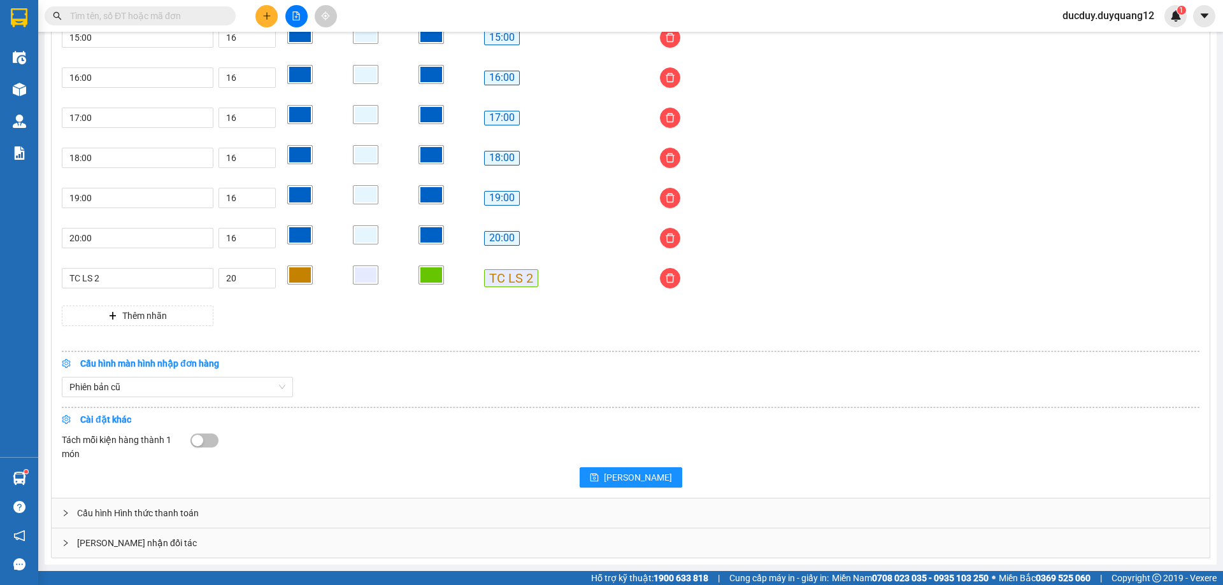
scroll to position [1052, 0]
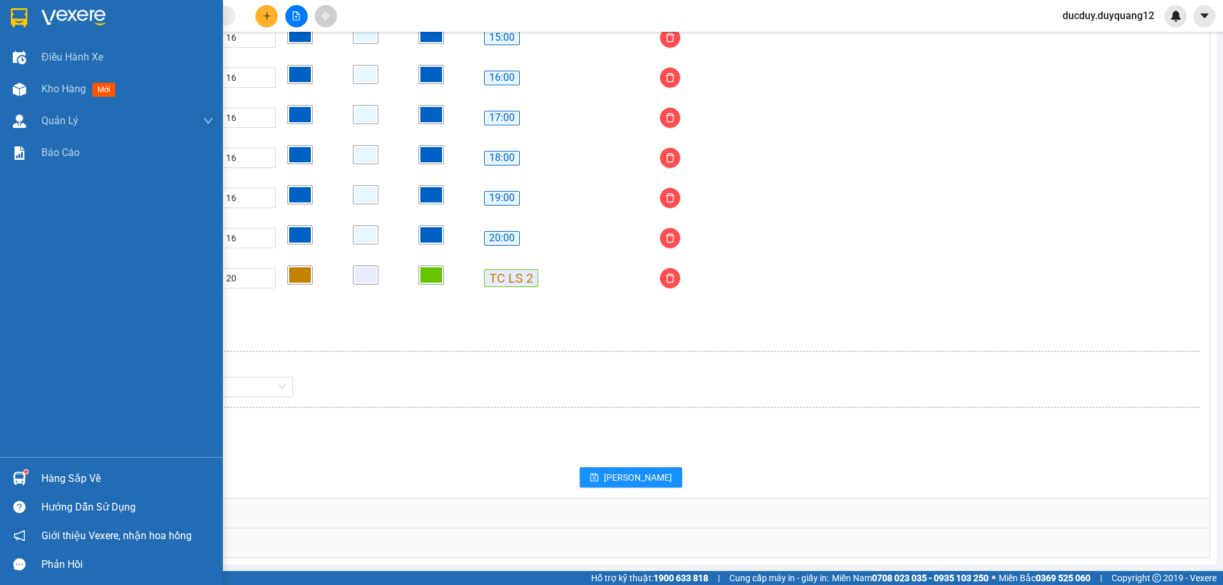
click at [74, 478] on div "Hàng sắp về" at bounding box center [127, 478] width 172 height 19
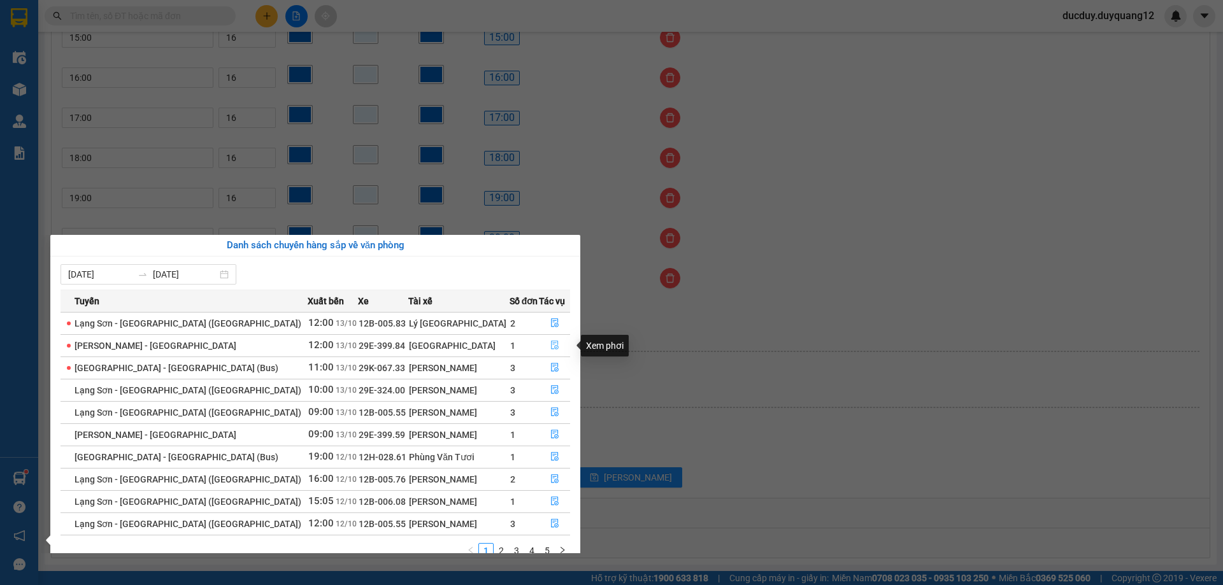
click at [551, 343] on icon "file-done" at bounding box center [555, 345] width 8 height 9
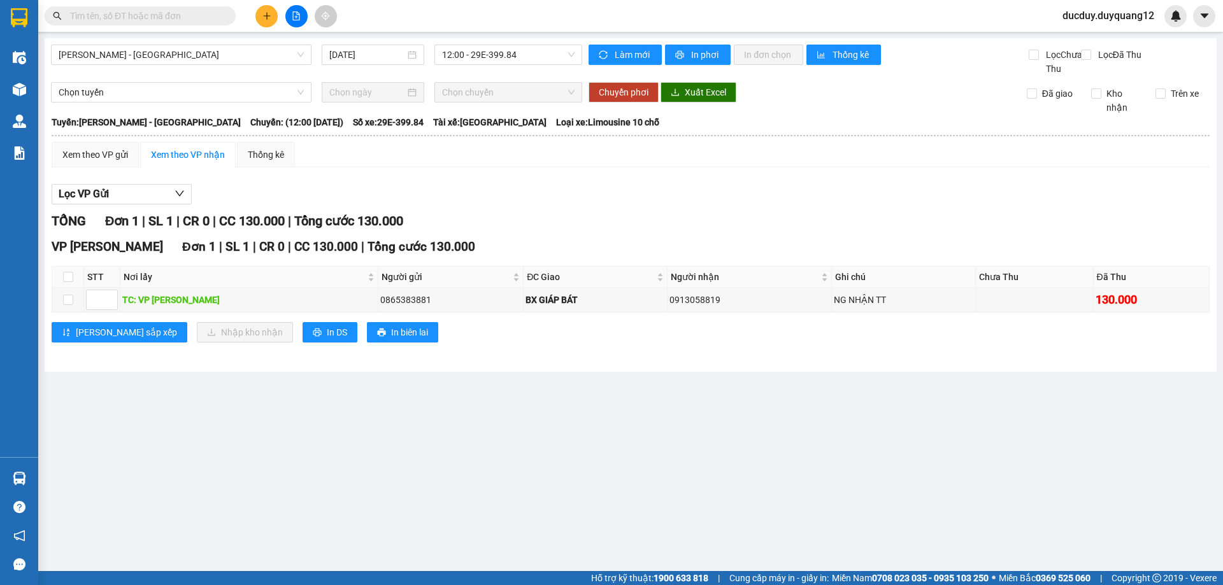
click at [69, 475] on main "[GEOGRAPHIC_DATA] - [GEOGRAPHIC_DATA] [DATE] 12:00 - 29E-399.84 Làm mới In phơi…" at bounding box center [611, 285] width 1223 height 571
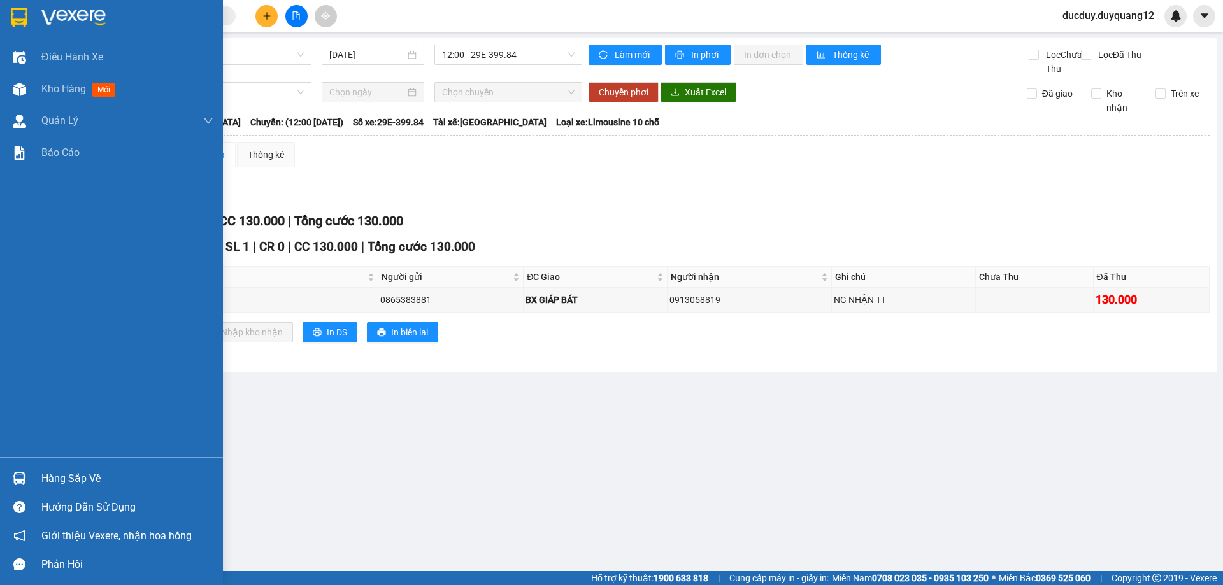
click at [107, 484] on div "Hàng sắp về" at bounding box center [127, 478] width 172 height 19
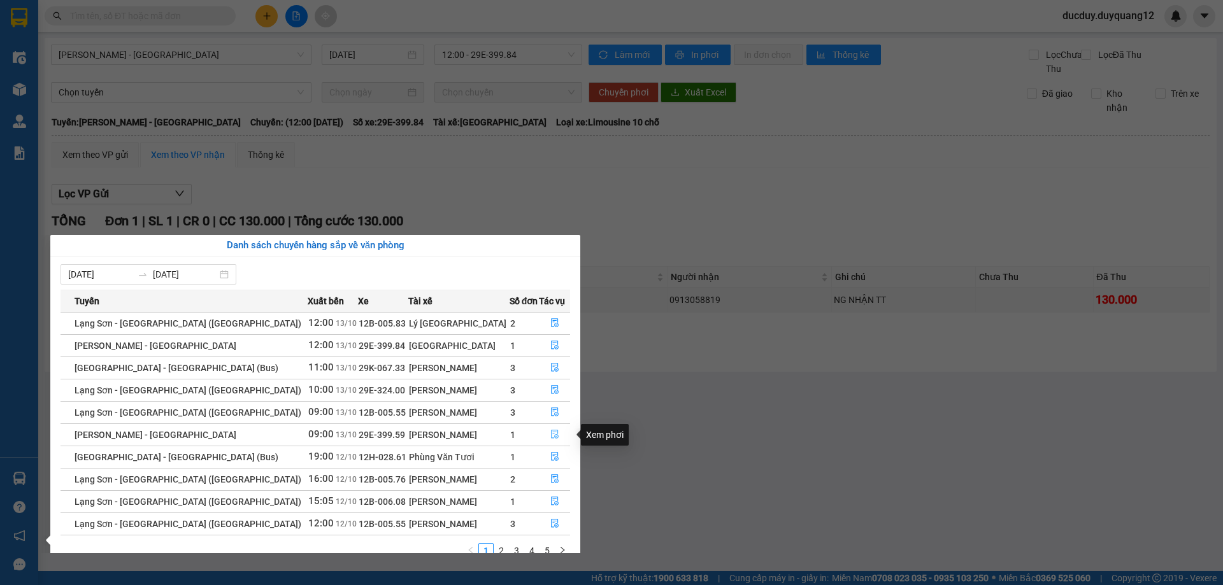
click at [552, 434] on icon "file-done" at bounding box center [555, 435] width 8 height 9
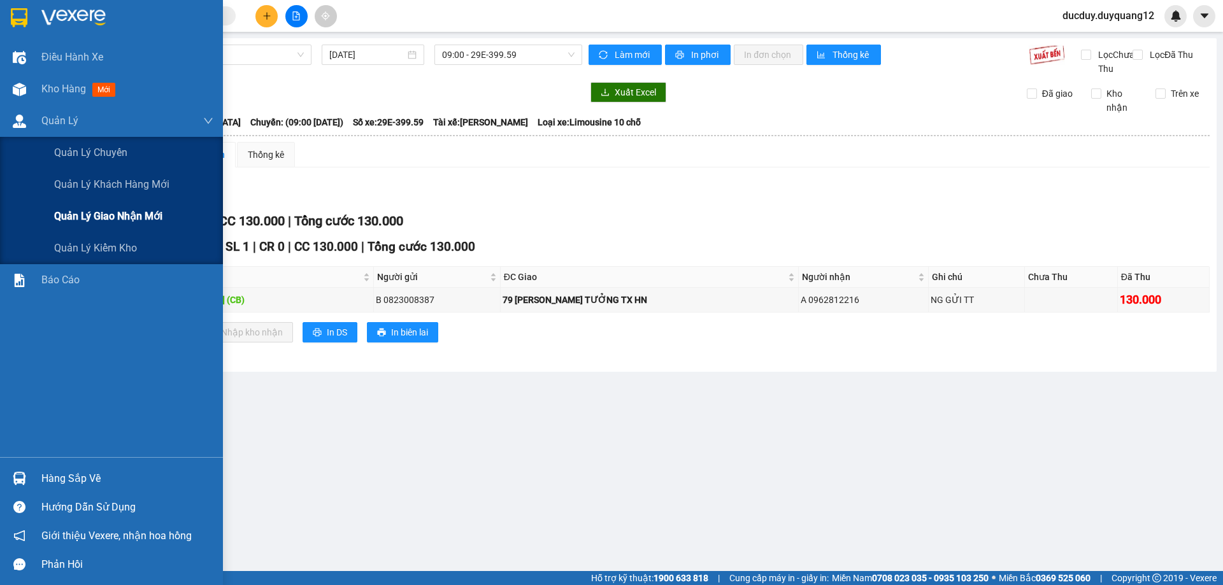
click at [94, 222] on span "Quản lý giao nhận mới" at bounding box center [108, 216] width 108 height 16
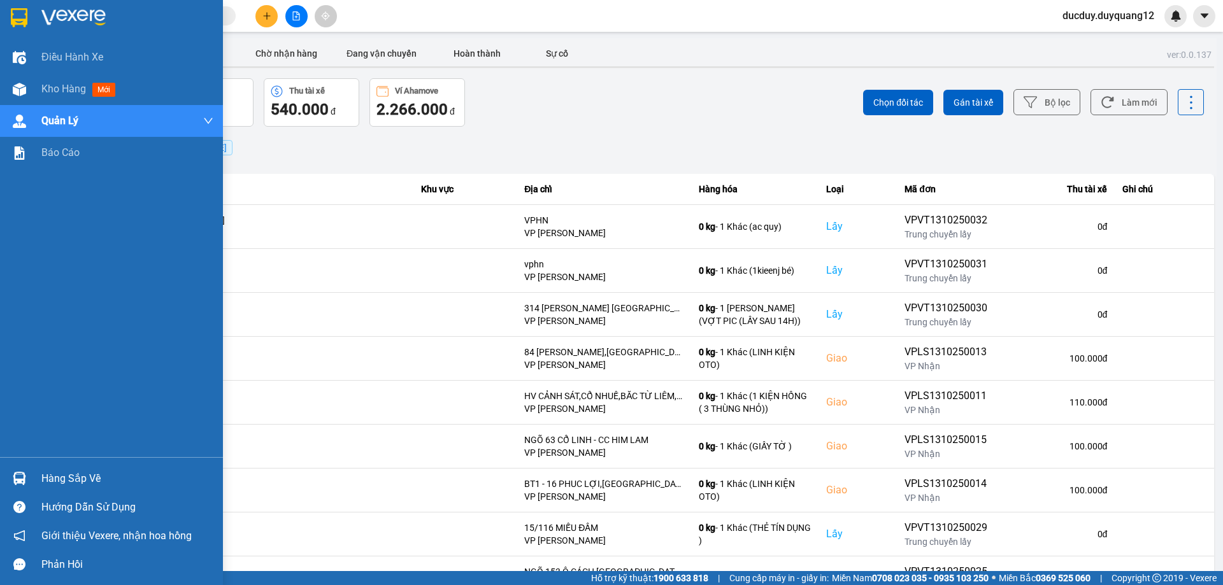
click at [61, 474] on div "Hàng sắp về" at bounding box center [127, 478] width 172 height 19
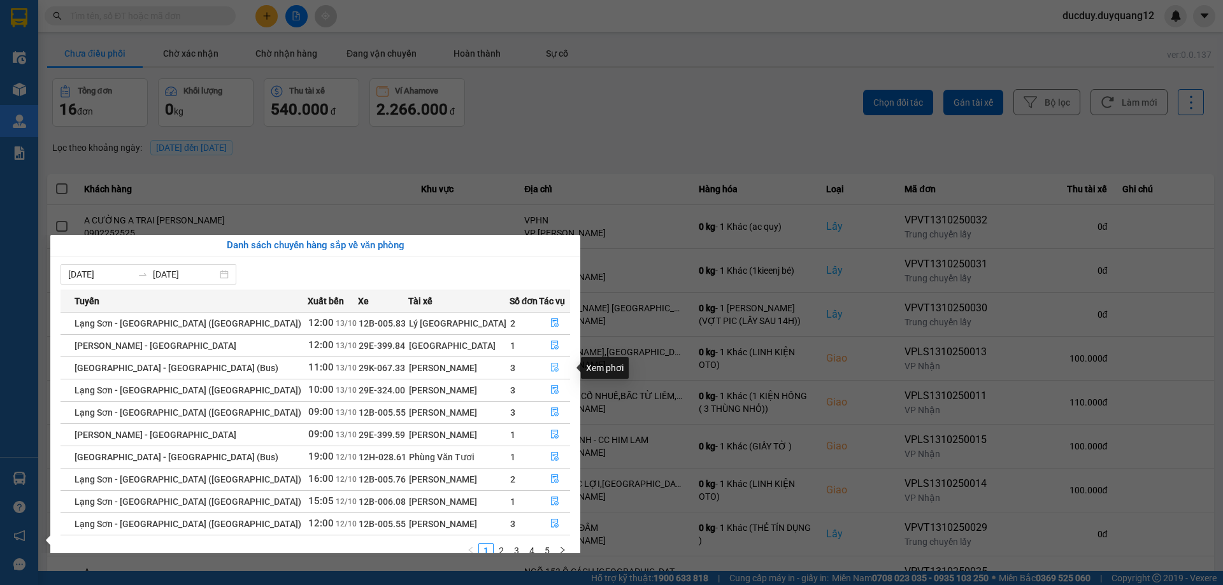
click at [546, 362] on button "button" at bounding box center [554, 368] width 30 height 20
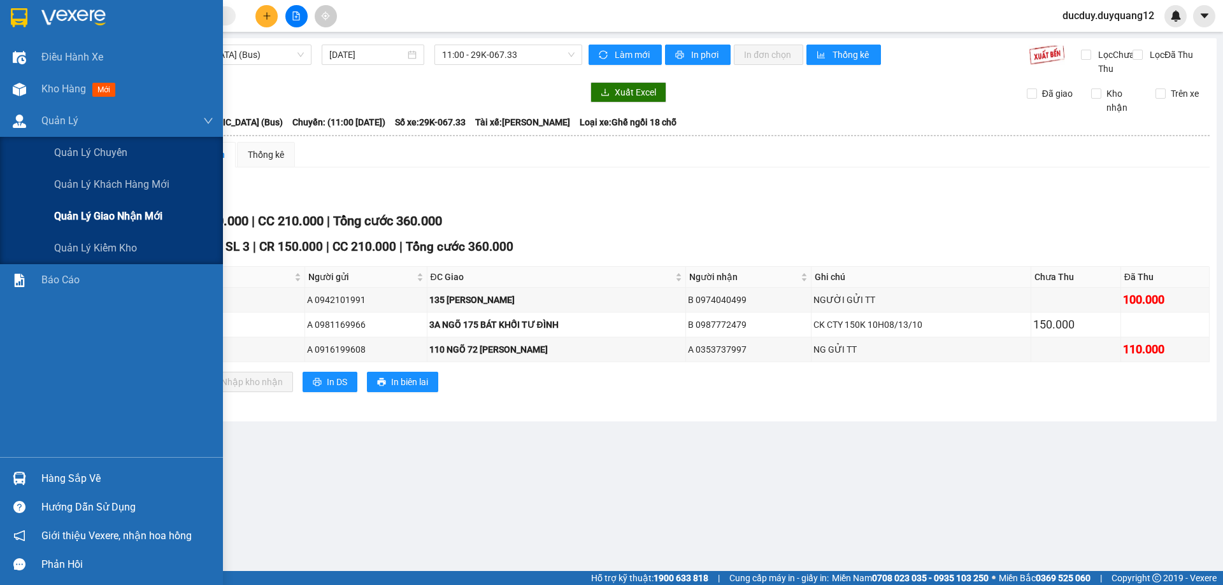
click at [95, 217] on span "Quản lý giao nhận mới" at bounding box center [108, 216] width 108 height 16
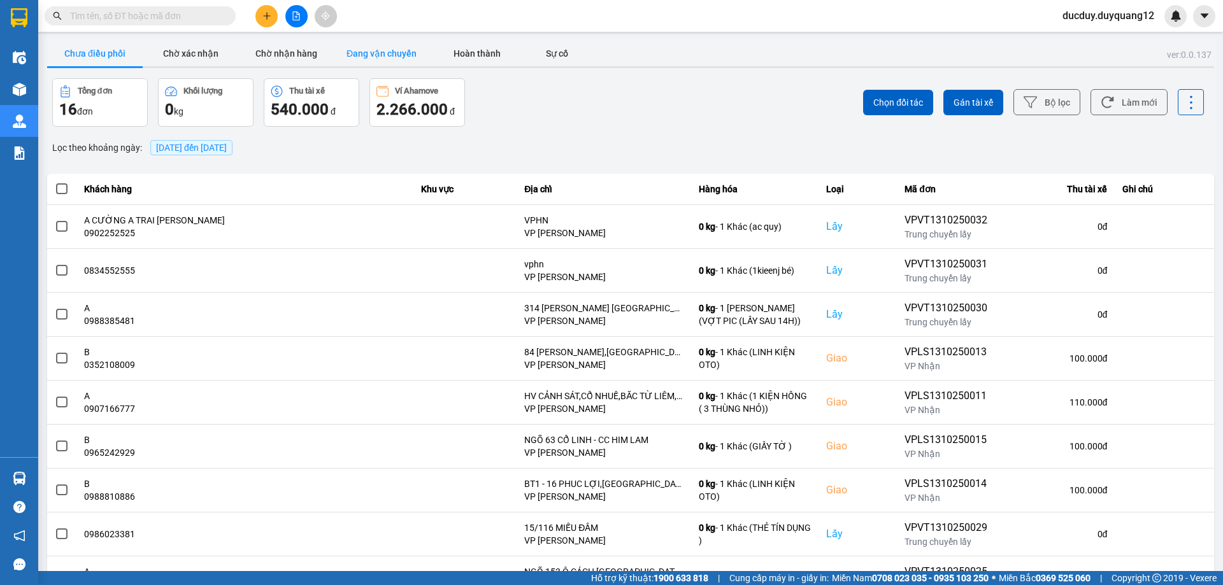
click at [386, 51] on button "Đang vận chuyển" at bounding box center [382, 53] width 96 height 25
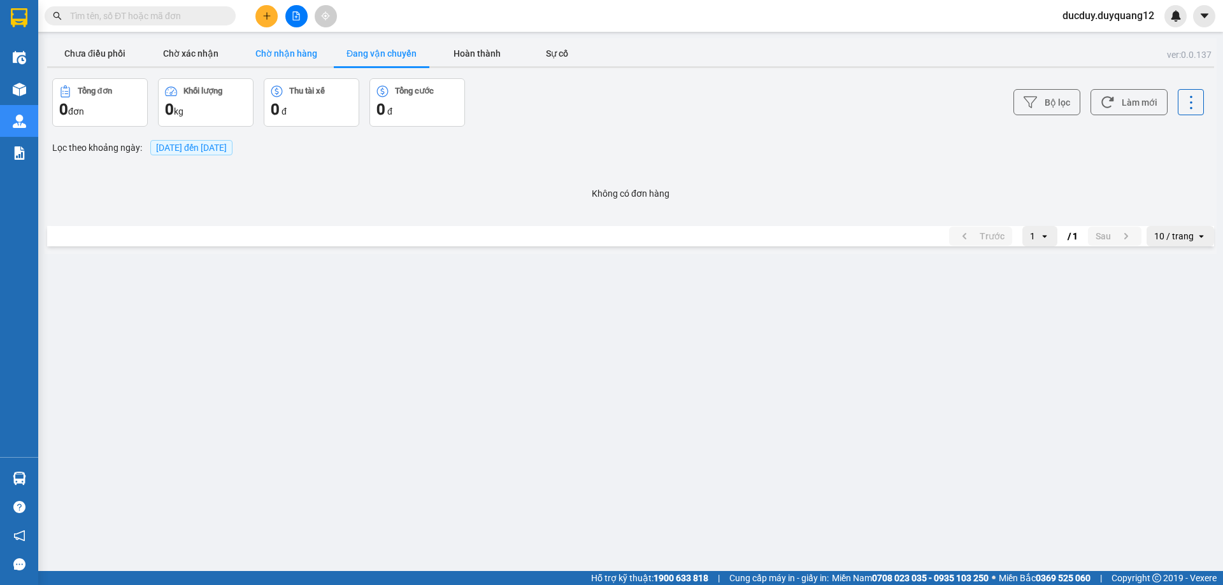
click at [303, 54] on button "Chờ nhận hàng" at bounding box center [286, 53] width 96 height 25
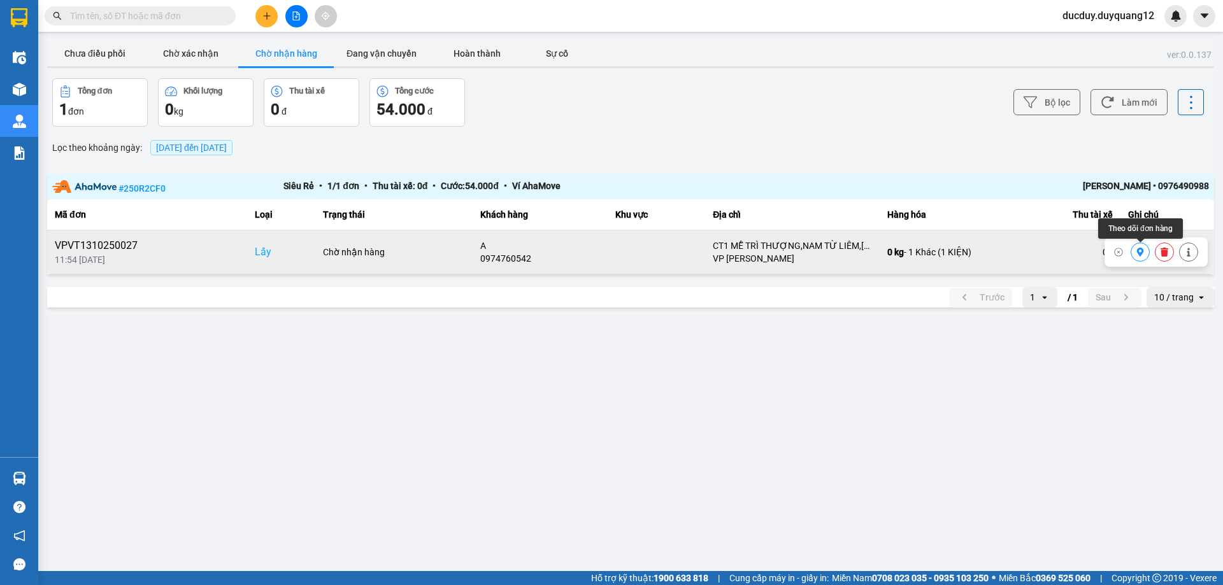
click at [1140, 256] on icon at bounding box center [1140, 252] width 7 height 9
click at [191, 44] on button "Chờ xác nhận" at bounding box center [191, 53] width 96 height 25
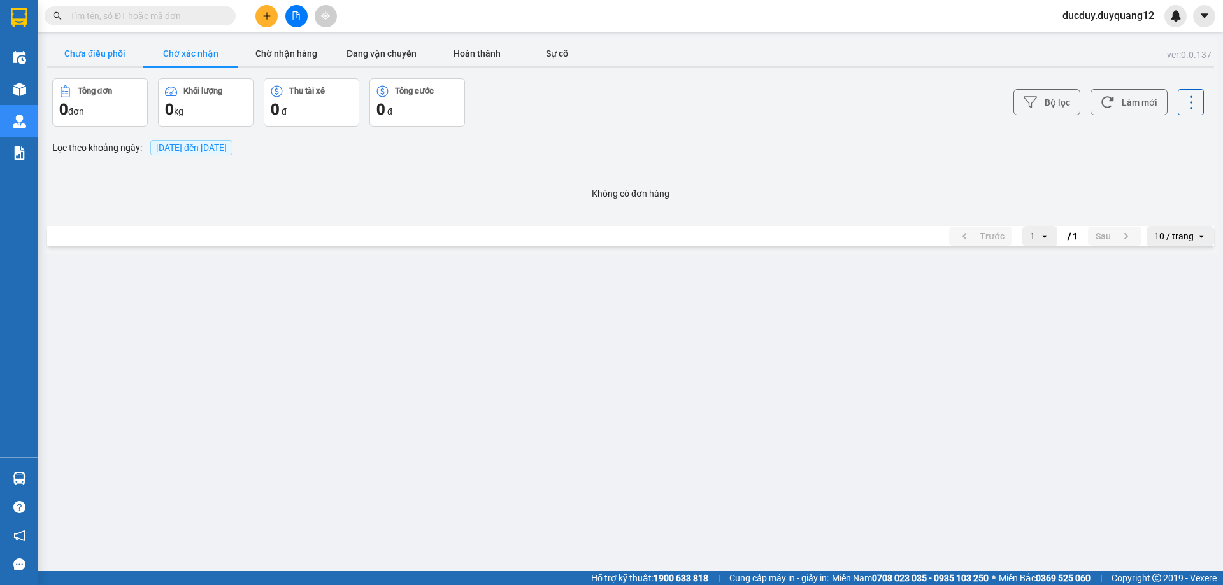
click at [109, 48] on button "Chưa điều phối" at bounding box center [95, 53] width 96 height 25
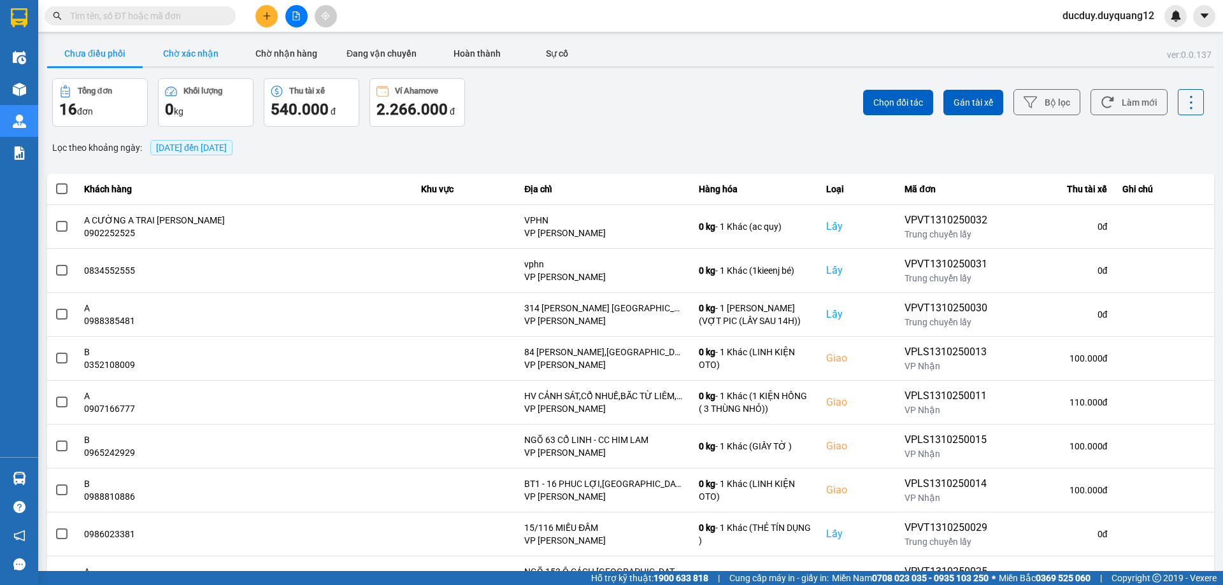
click at [178, 62] on button "Chờ xác nhận" at bounding box center [191, 53] width 96 height 25
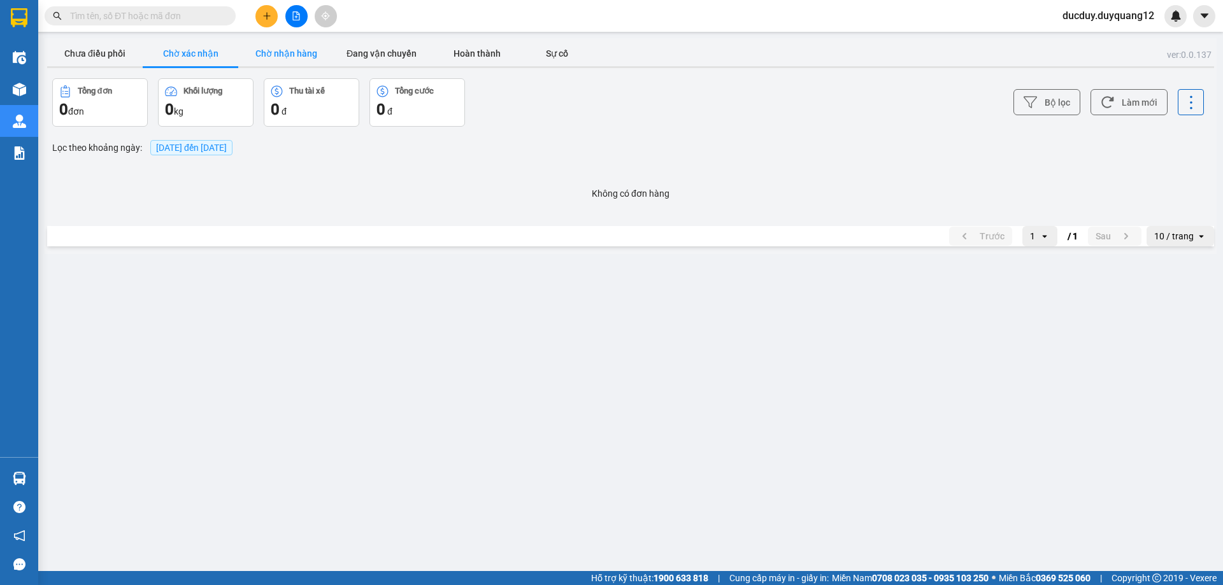
click at [281, 57] on button "Chờ nhận hàng" at bounding box center [286, 53] width 96 height 25
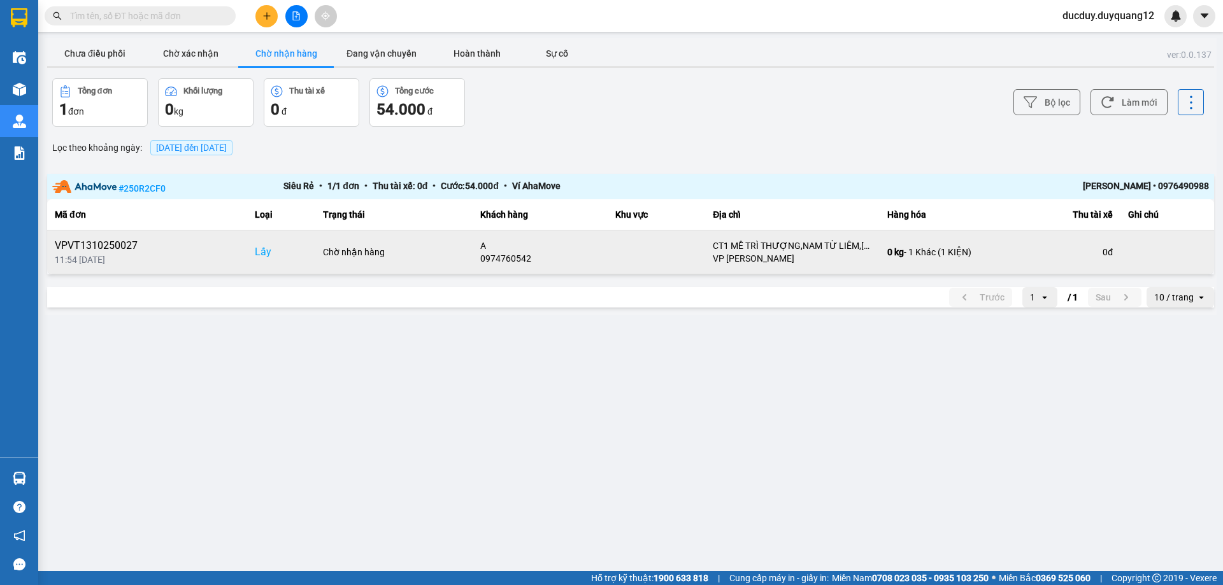
drag, startPoint x: 1165, startPoint y: 249, endPoint x: 1179, endPoint y: 204, distance: 46.7
click at [1164, 254] on icon at bounding box center [1164, 252] width 8 height 9
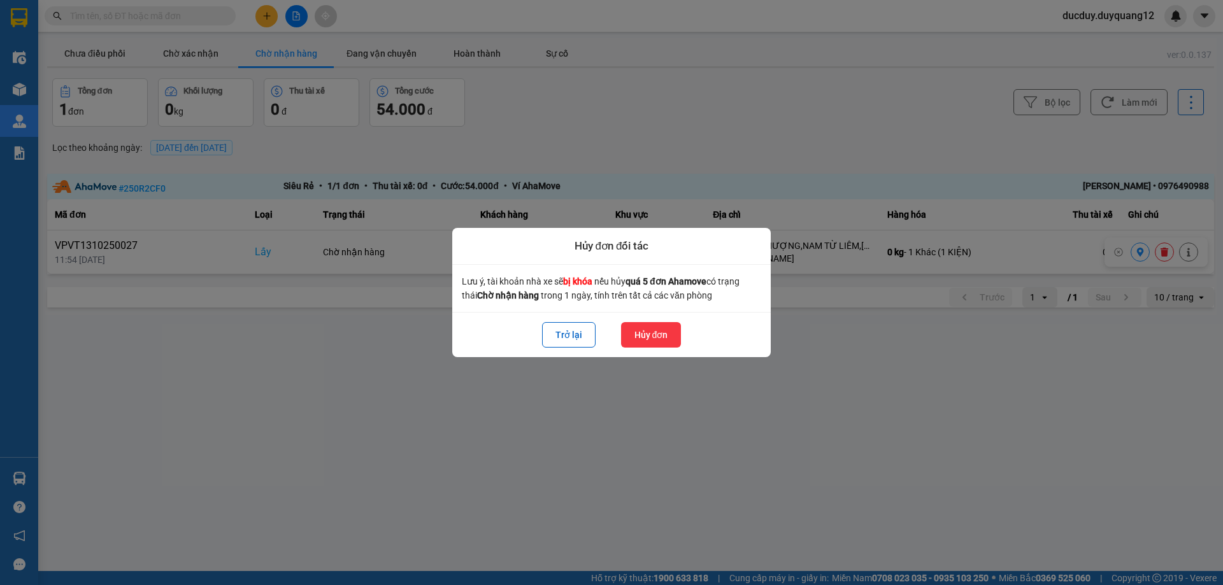
click at [639, 331] on button "Hủy đơn" at bounding box center [651, 334] width 61 height 25
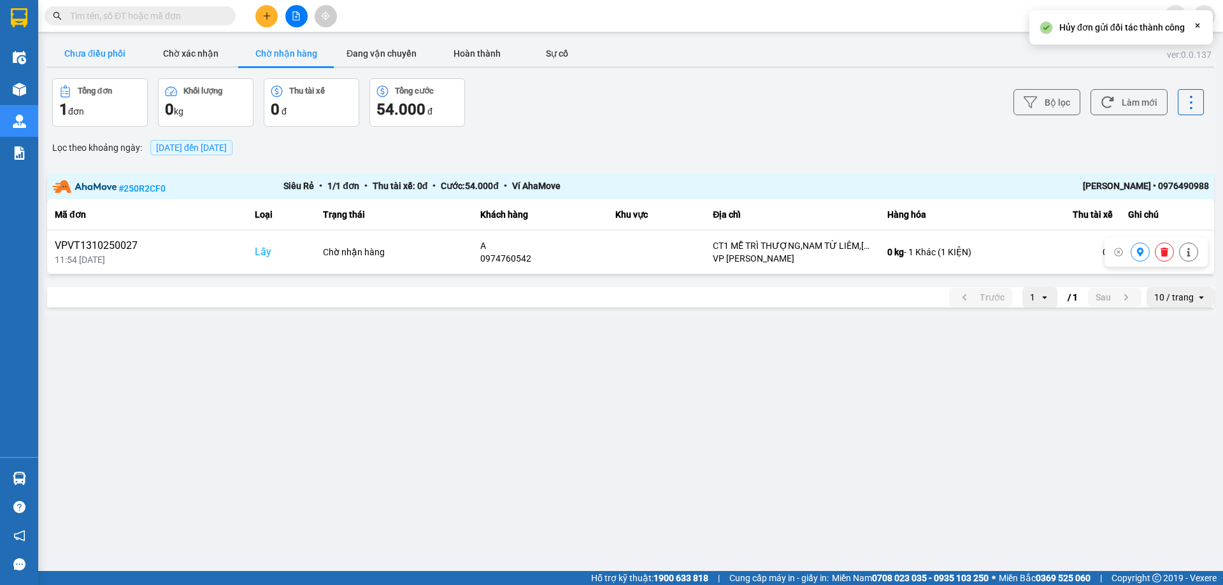
click at [112, 57] on button "Chưa điều phối" at bounding box center [95, 53] width 96 height 25
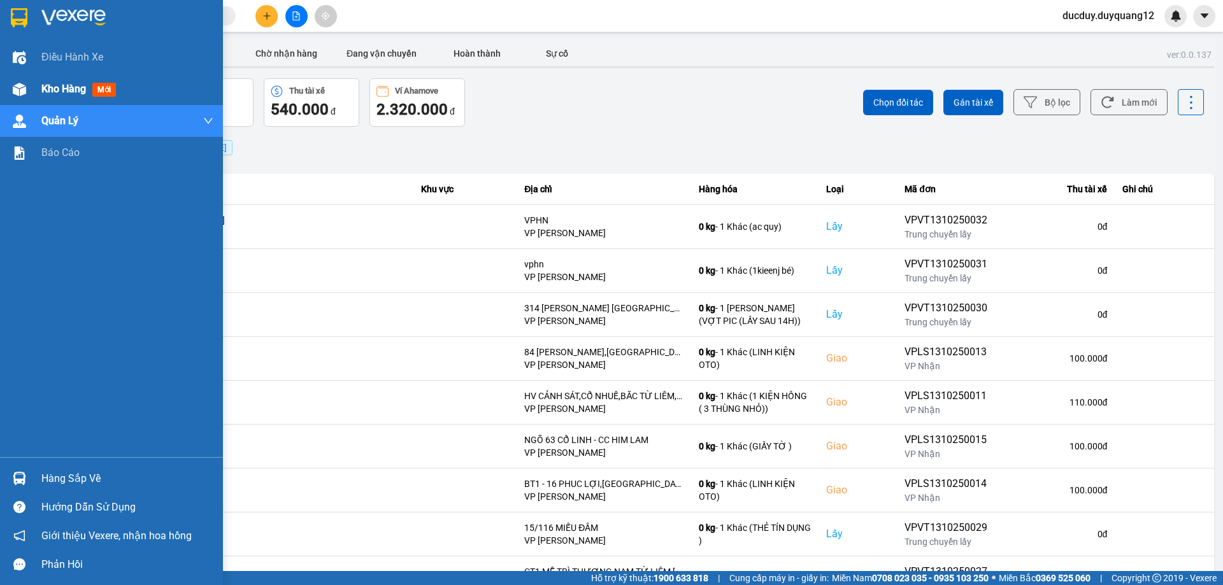
click at [53, 92] on span "Kho hàng" at bounding box center [63, 89] width 45 height 12
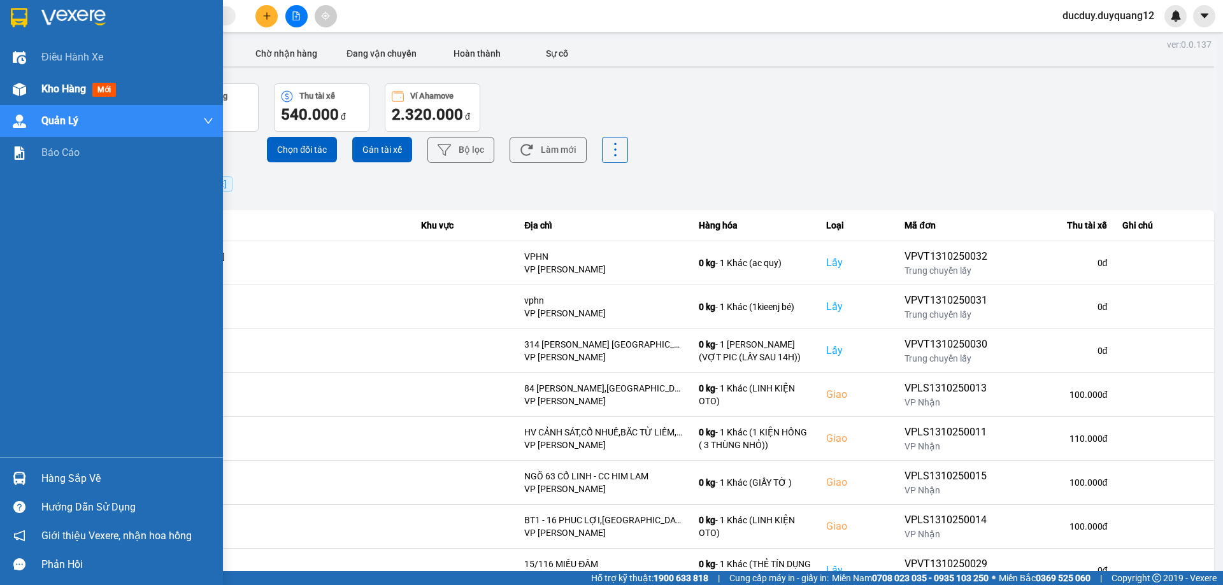
click at [53, 92] on span "Kho hàng" at bounding box center [63, 89] width 45 height 12
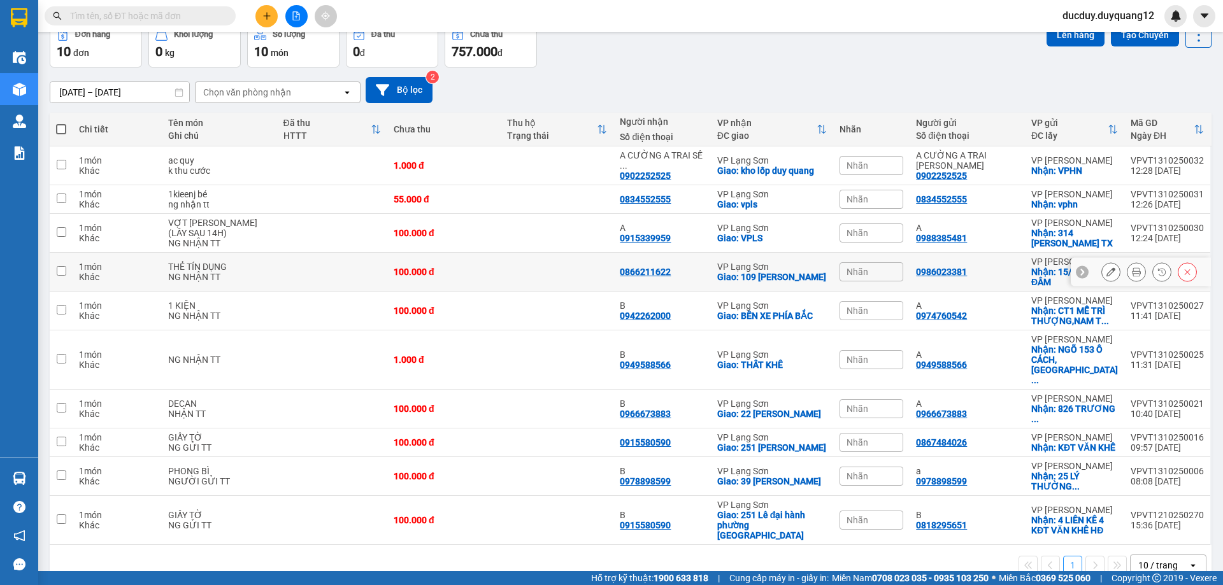
scroll to position [73, 0]
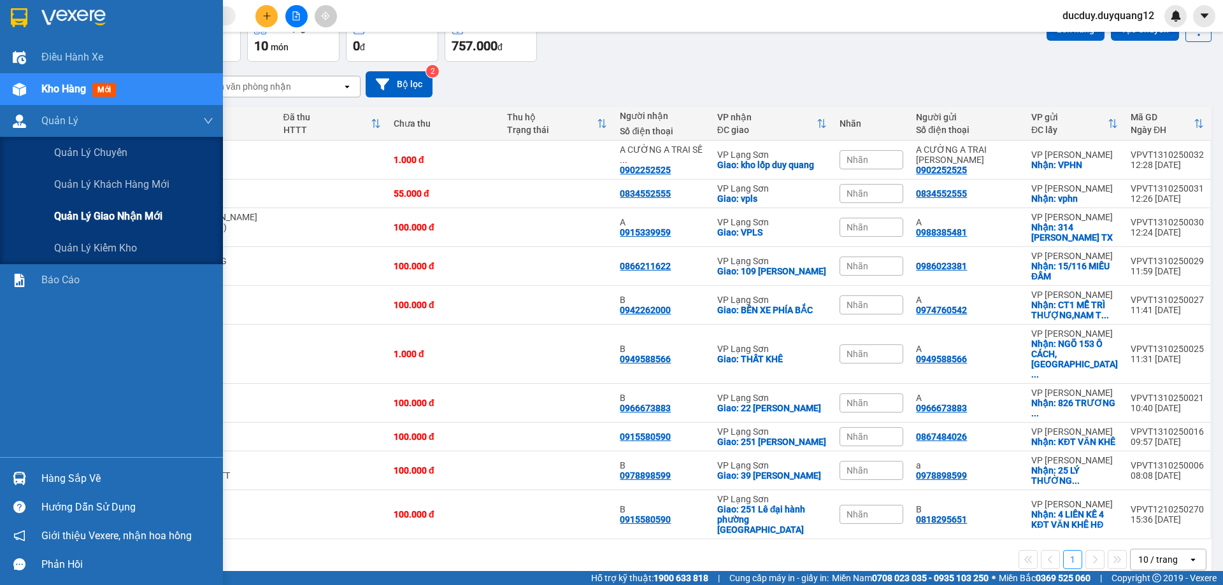
drag, startPoint x: 95, startPoint y: 217, endPoint x: 117, endPoint y: 234, distance: 28.1
click at [96, 217] on span "Quản lý giao nhận mới" at bounding box center [108, 216] width 108 height 16
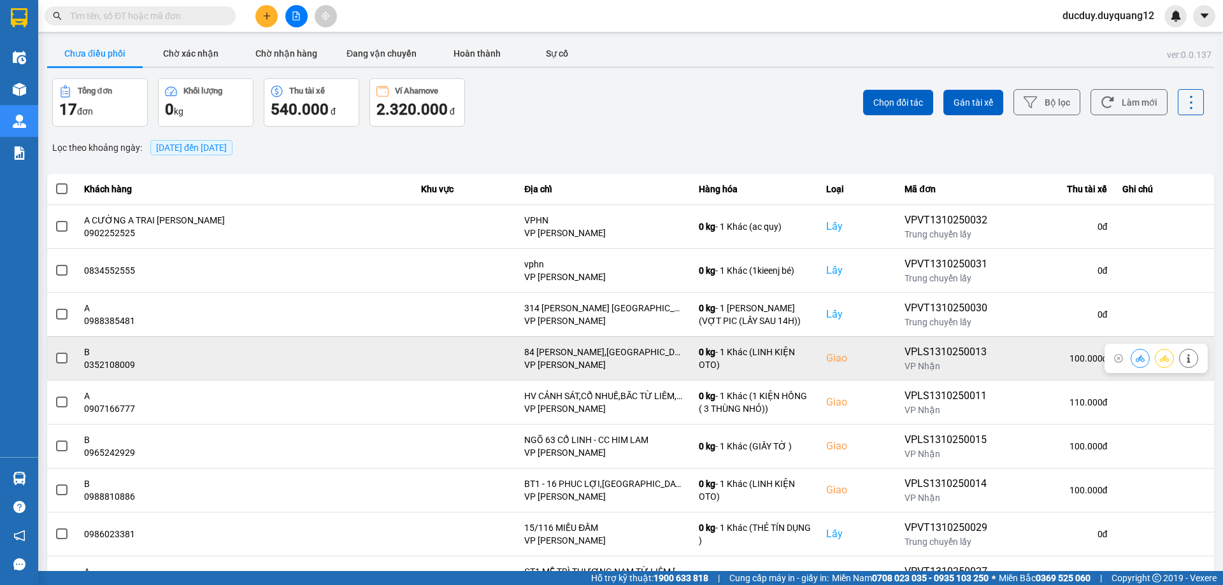
click at [66, 353] on span at bounding box center [61, 358] width 11 height 11
click at [55, 352] on input "checkbox" at bounding box center [55, 352] width 0 height 0
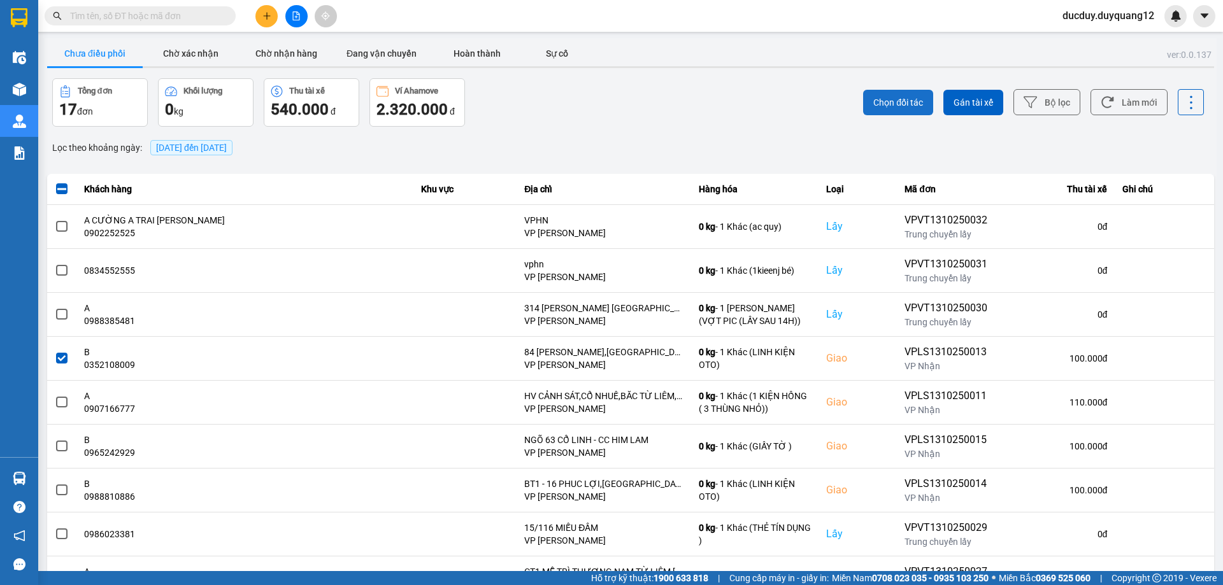
click at [894, 98] on span "Chọn đối tác" at bounding box center [898, 102] width 50 height 13
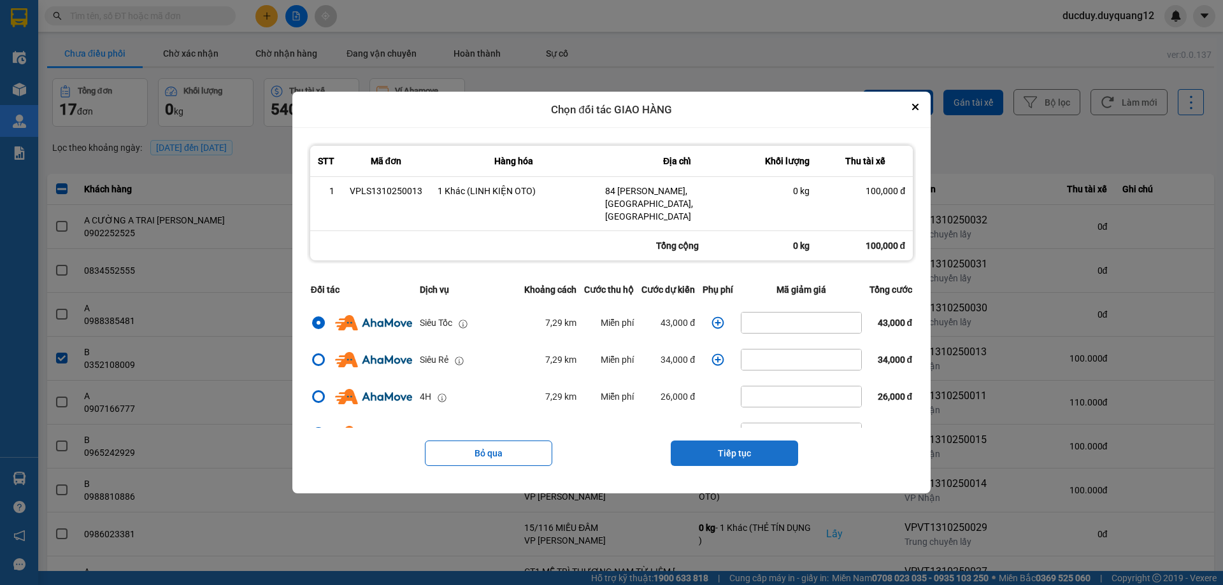
click at [724, 441] on button "Tiếp tục" at bounding box center [734, 453] width 127 height 25
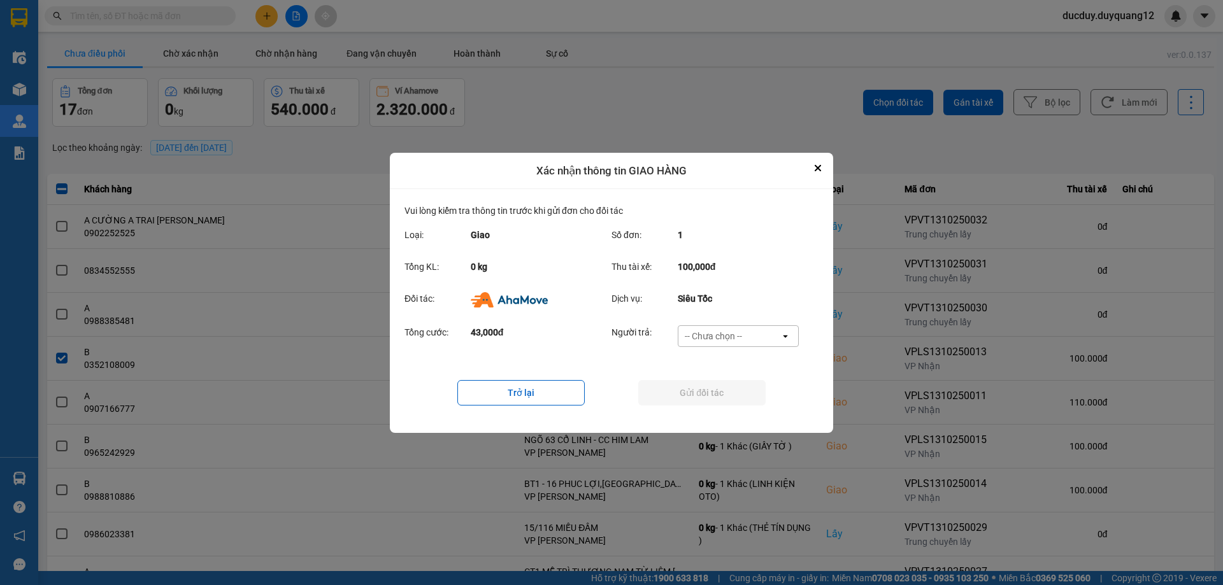
click at [733, 328] on div "-- Chưa chọn --" at bounding box center [729, 336] width 102 height 20
click at [713, 406] on span "Ví Ahamove" at bounding box center [713, 409] width 52 height 13
click at [716, 399] on button "Gửi đối tác" at bounding box center [701, 392] width 127 height 25
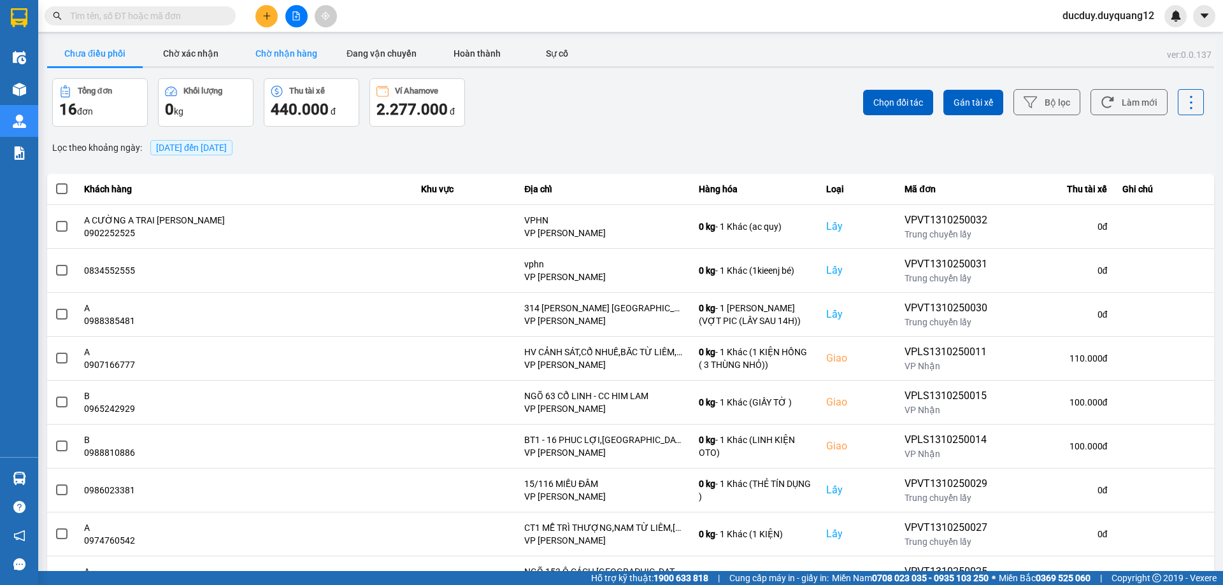
click at [277, 55] on button "Chờ nhận hàng" at bounding box center [286, 53] width 96 height 25
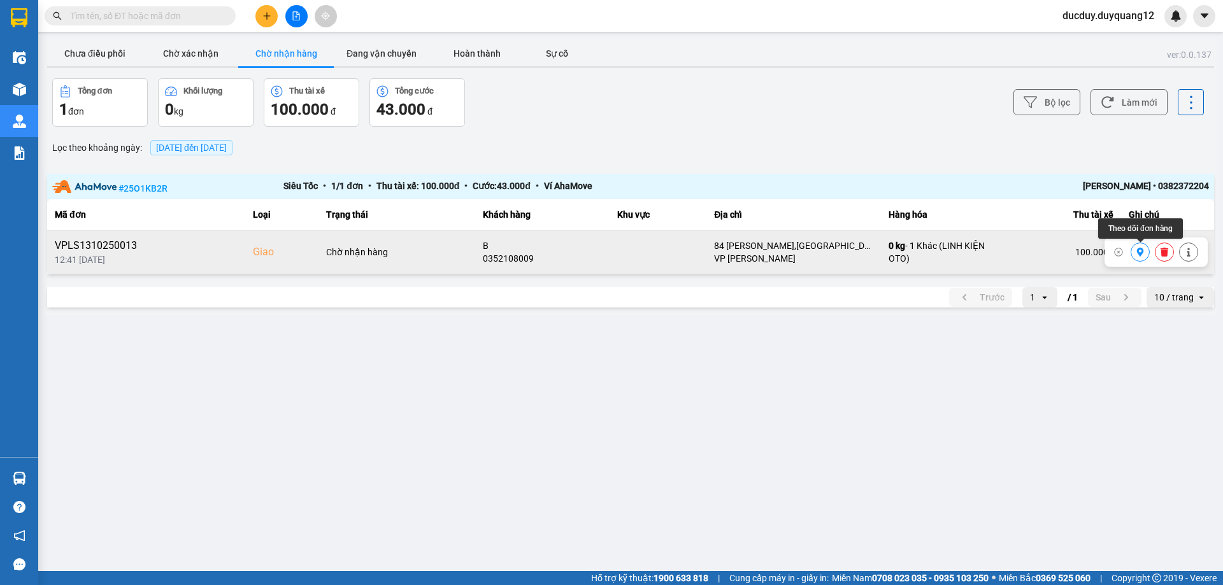
click at [1143, 255] on icon at bounding box center [1140, 252] width 9 height 9
click at [1167, 253] on icon at bounding box center [1164, 252] width 8 height 9
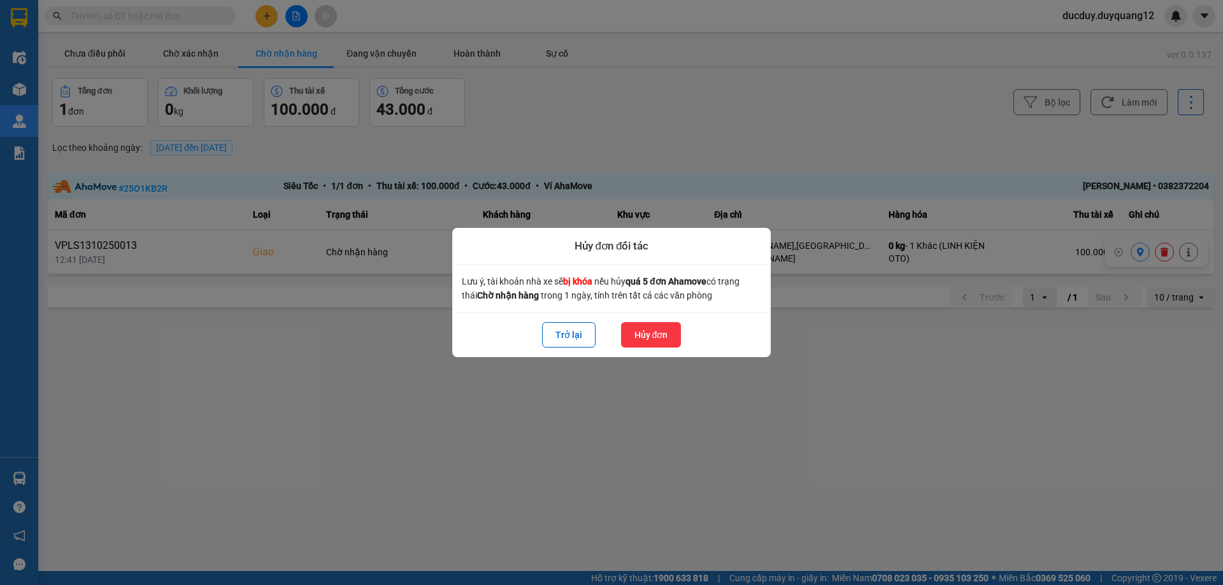
click at [646, 337] on button "Hủy đơn" at bounding box center [651, 334] width 61 height 25
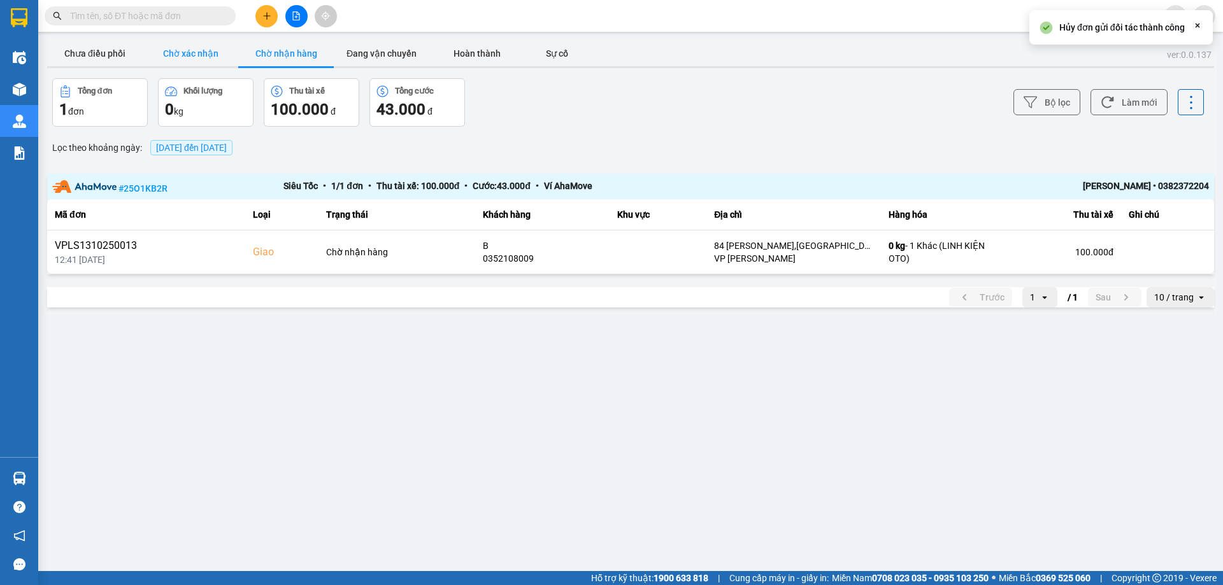
click at [185, 51] on button "Chờ xác nhận" at bounding box center [191, 53] width 96 height 25
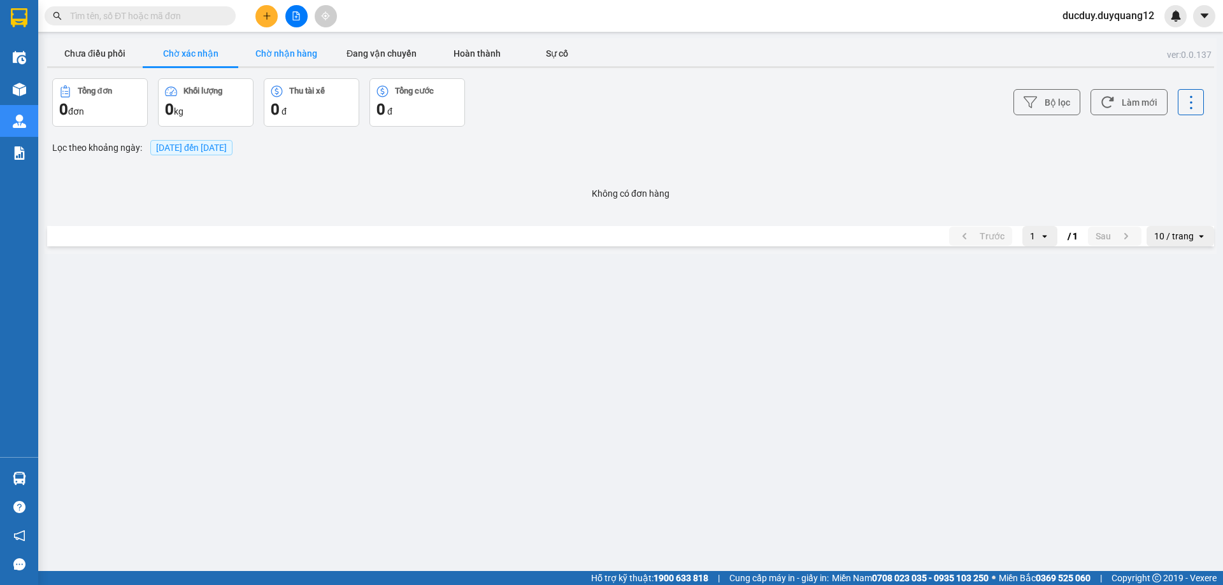
click at [322, 55] on button "Chờ nhận hàng" at bounding box center [286, 53] width 96 height 25
click at [238, 41] on button "Chờ nhận hàng" at bounding box center [286, 53] width 96 height 25
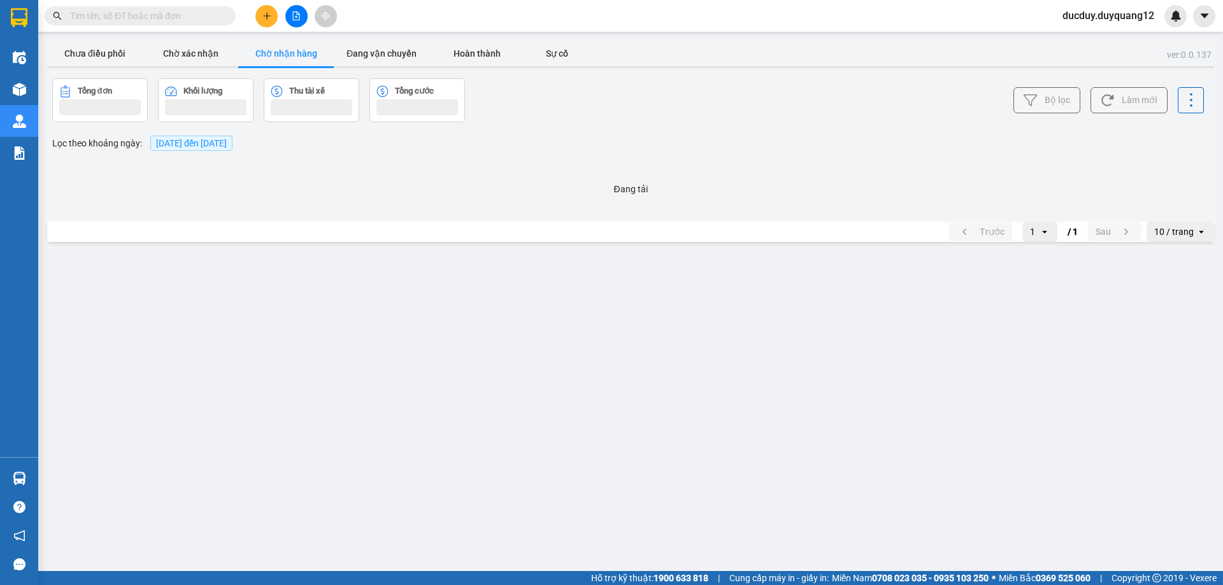
click at [238, 41] on button "Chờ nhận hàng" at bounding box center [286, 53] width 96 height 25
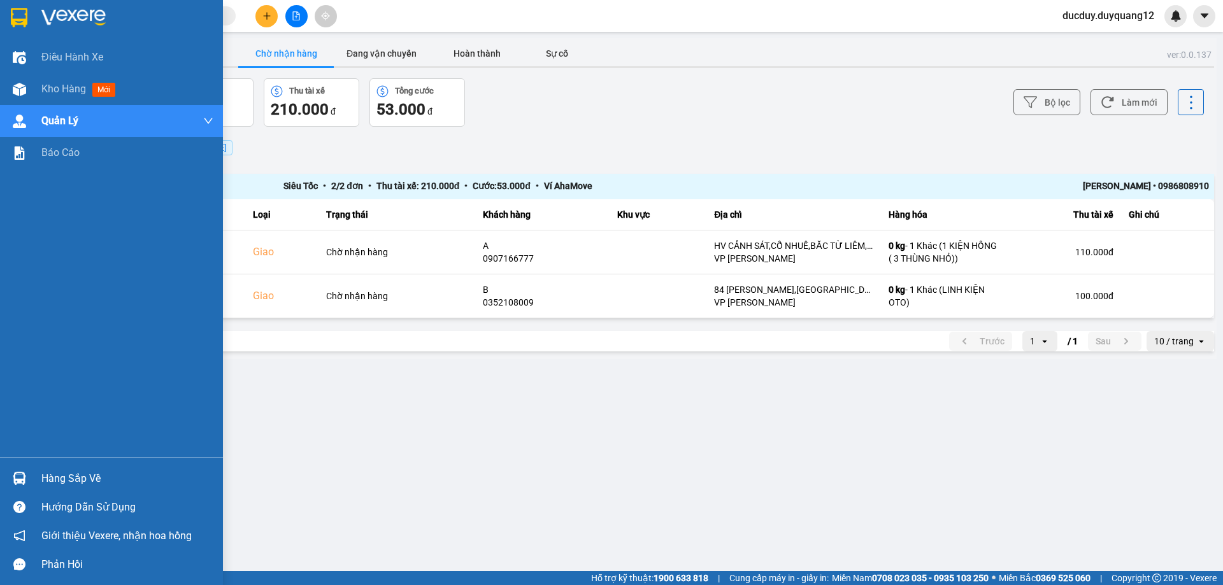
click at [85, 471] on div "Hàng sắp về" at bounding box center [127, 478] width 172 height 19
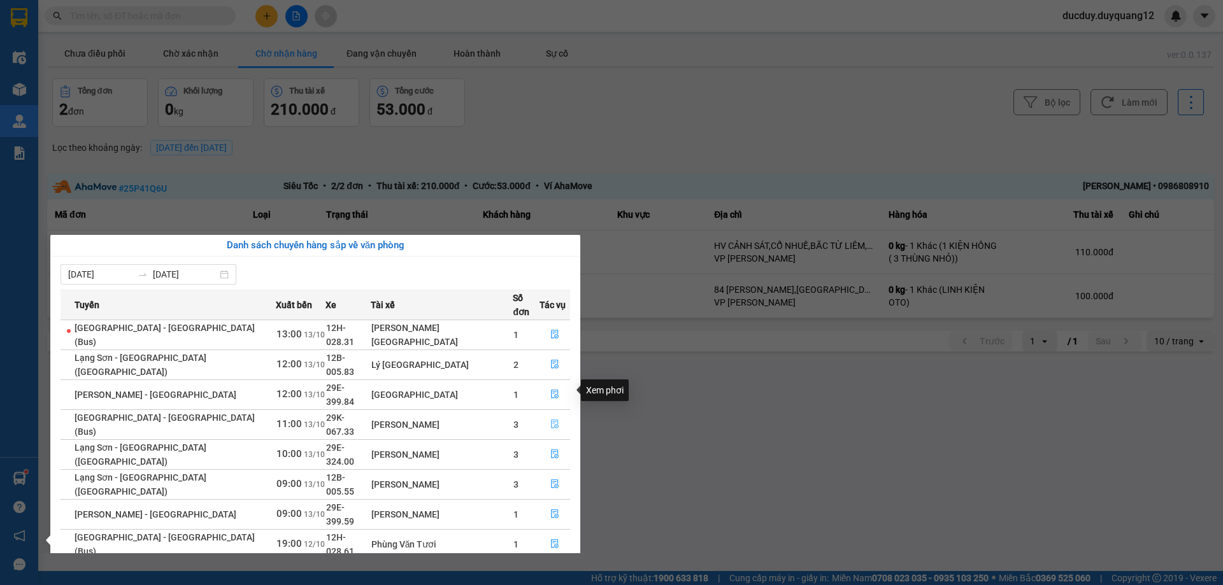
click at [550, 420] on icon "file-done" at bounding box center [554, 424] width 9 height 9
